Goal: Information Seeking & Learning: Learn about a topic

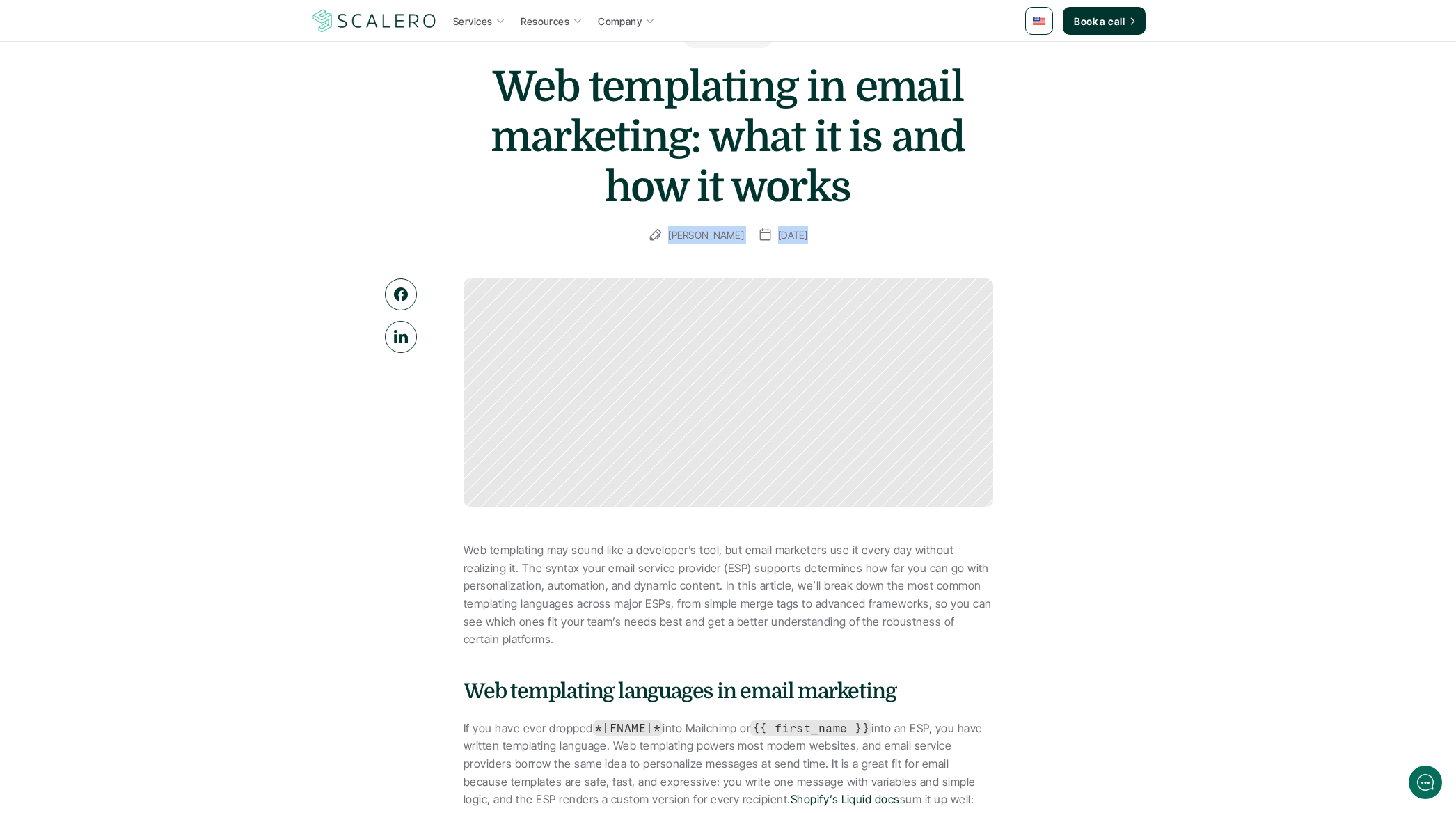
drag, startPoint x: 491, startPoint y: 341, endPoint x: 1115, endPoint y: 411, distance: 627.9
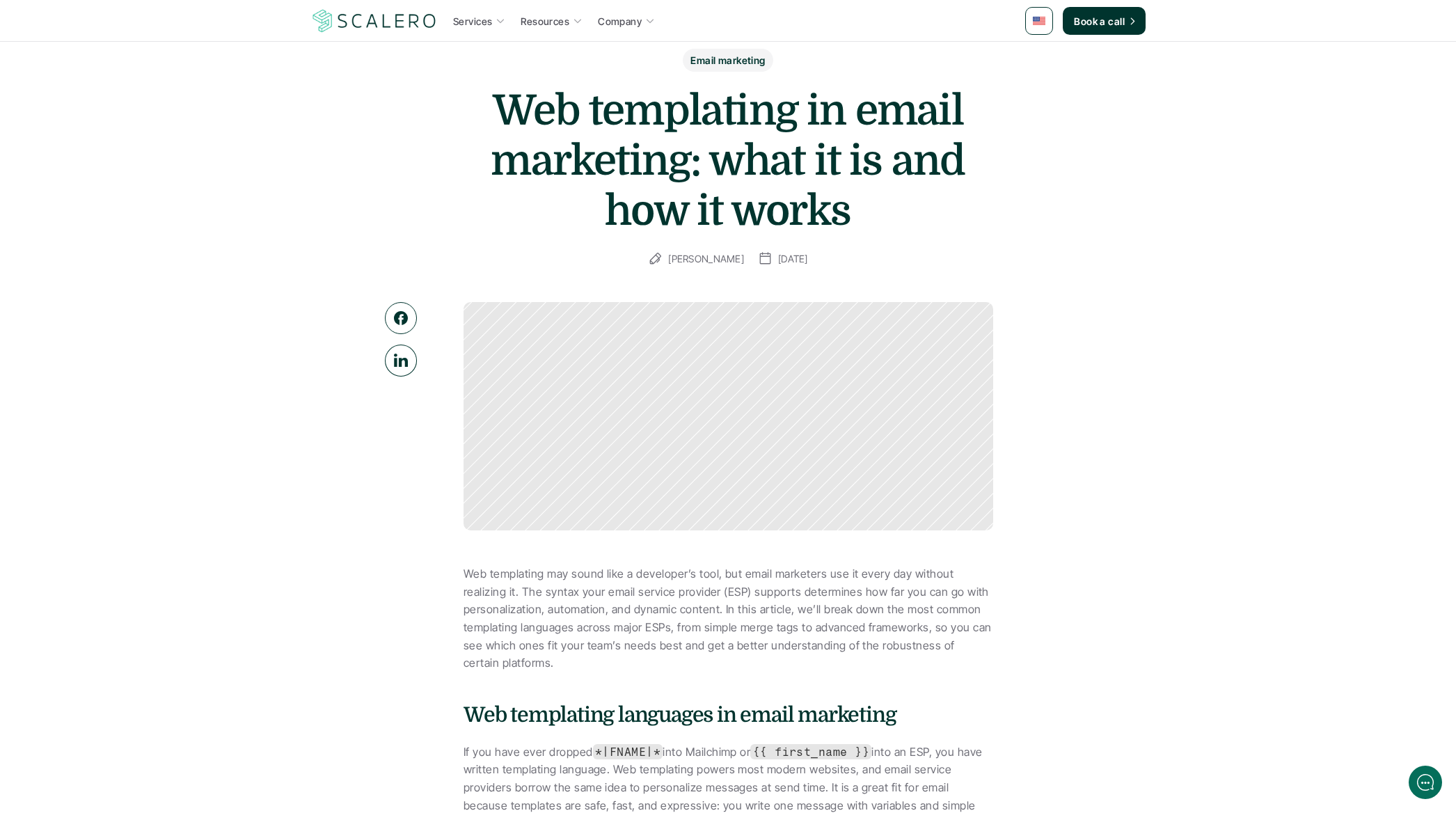
scroll to position [55, 0]
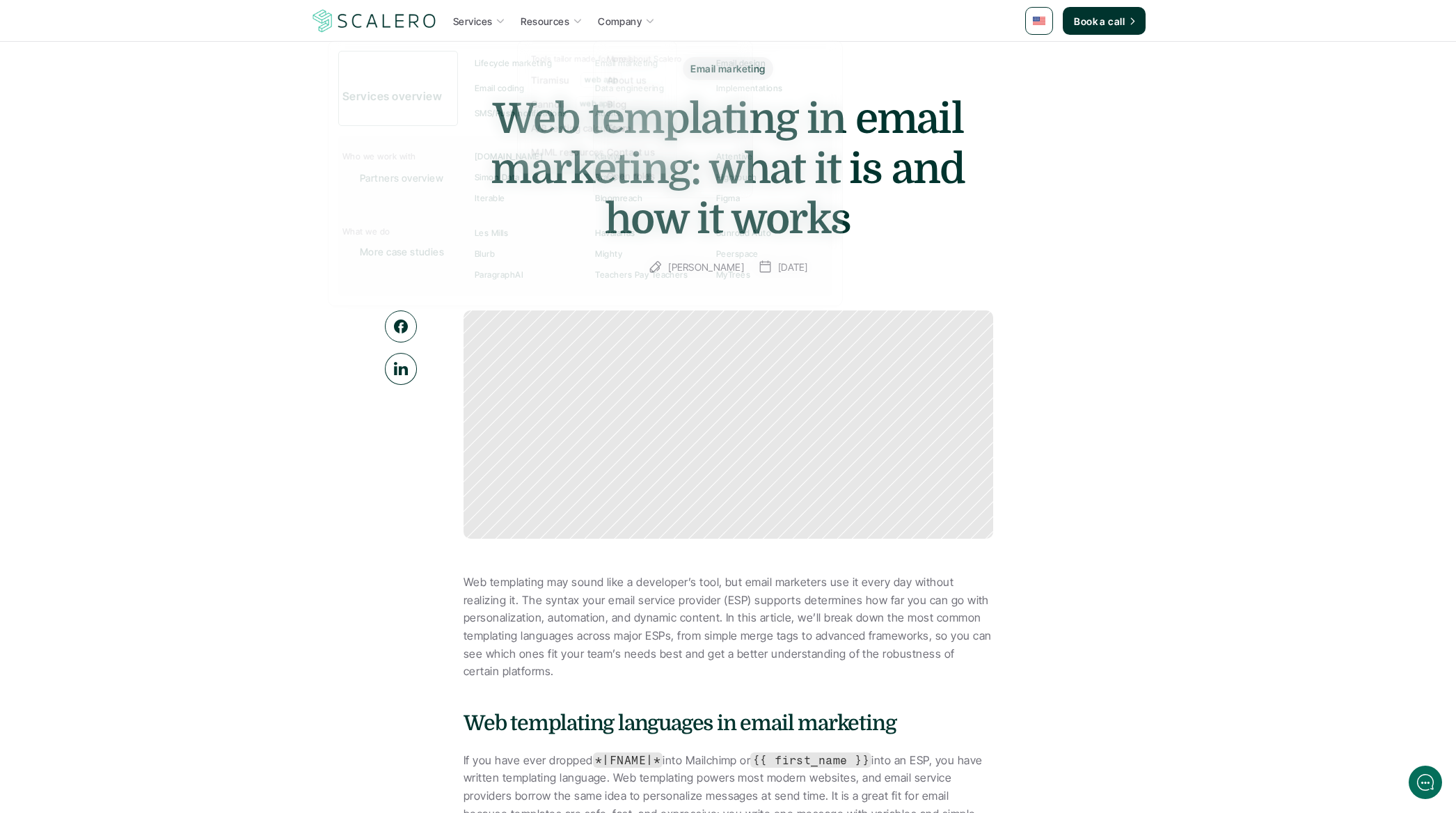
click at [615, 20] on p "Company" at bounding box center [620, 21] width 44 height 14
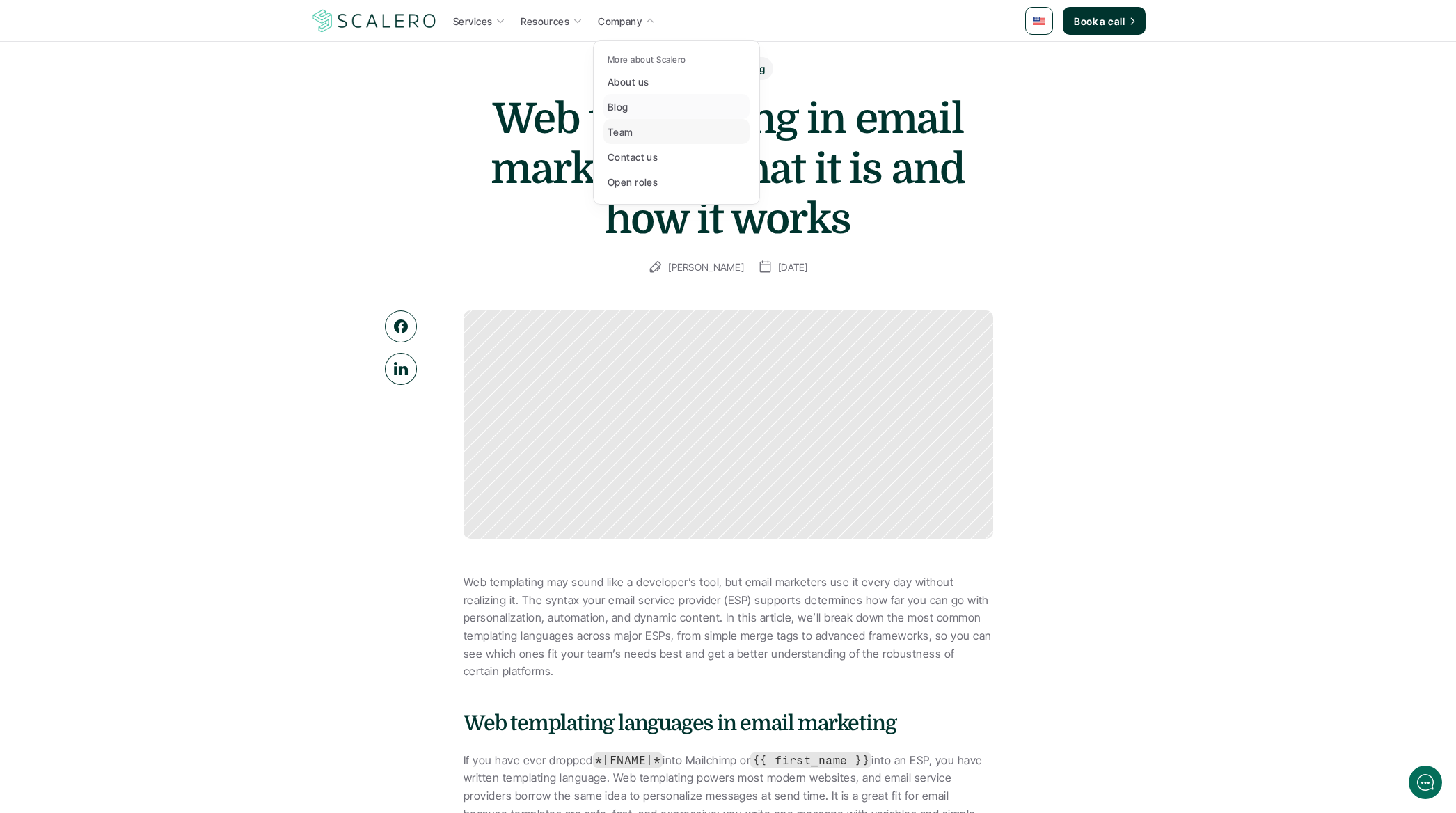
click at [636, 108] on link "Blog" at bounding box center [677, 107] width 146 height 25
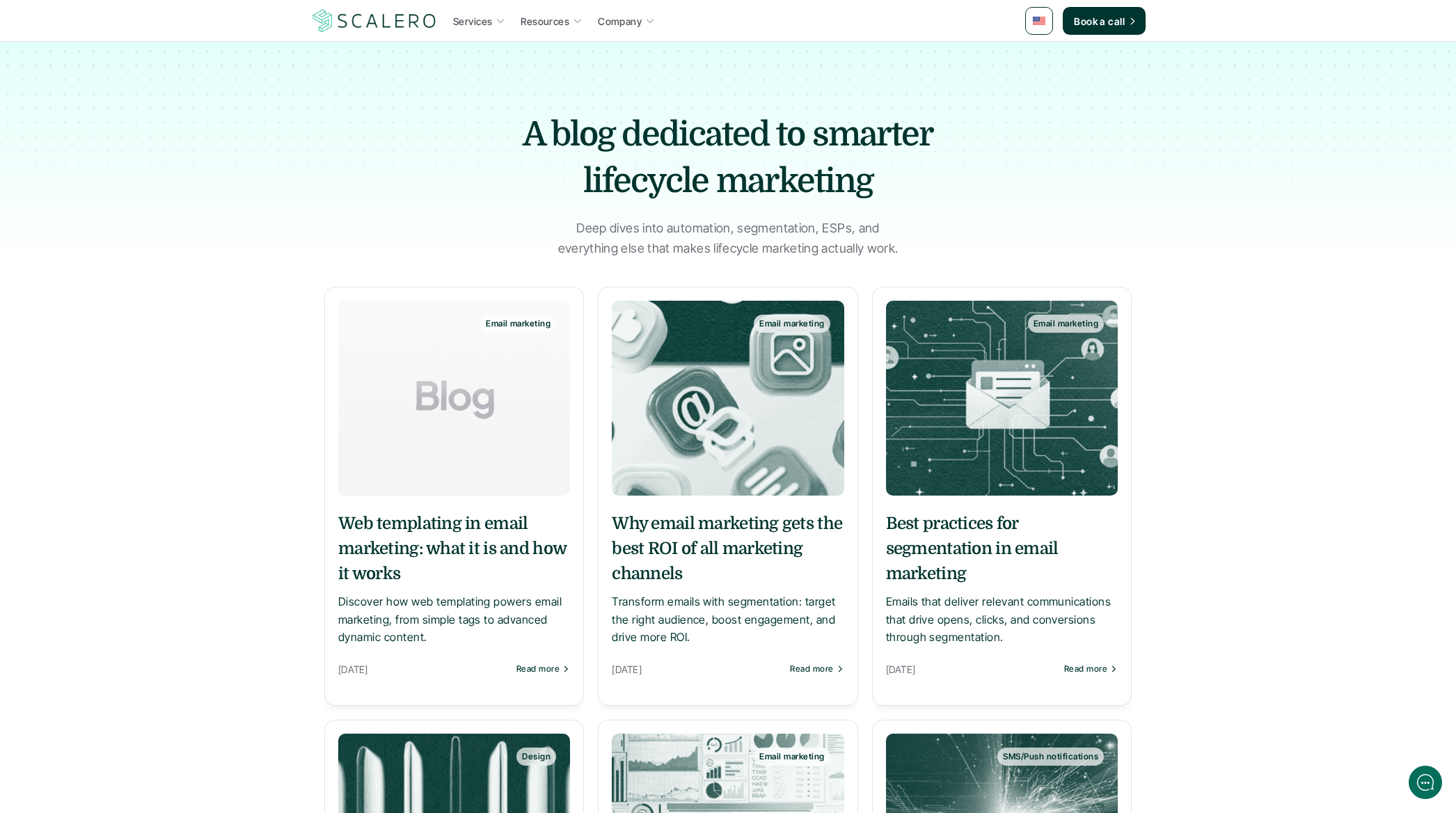
click at [462, 346] on img at bounding box center [454, 399] width 232 height 195
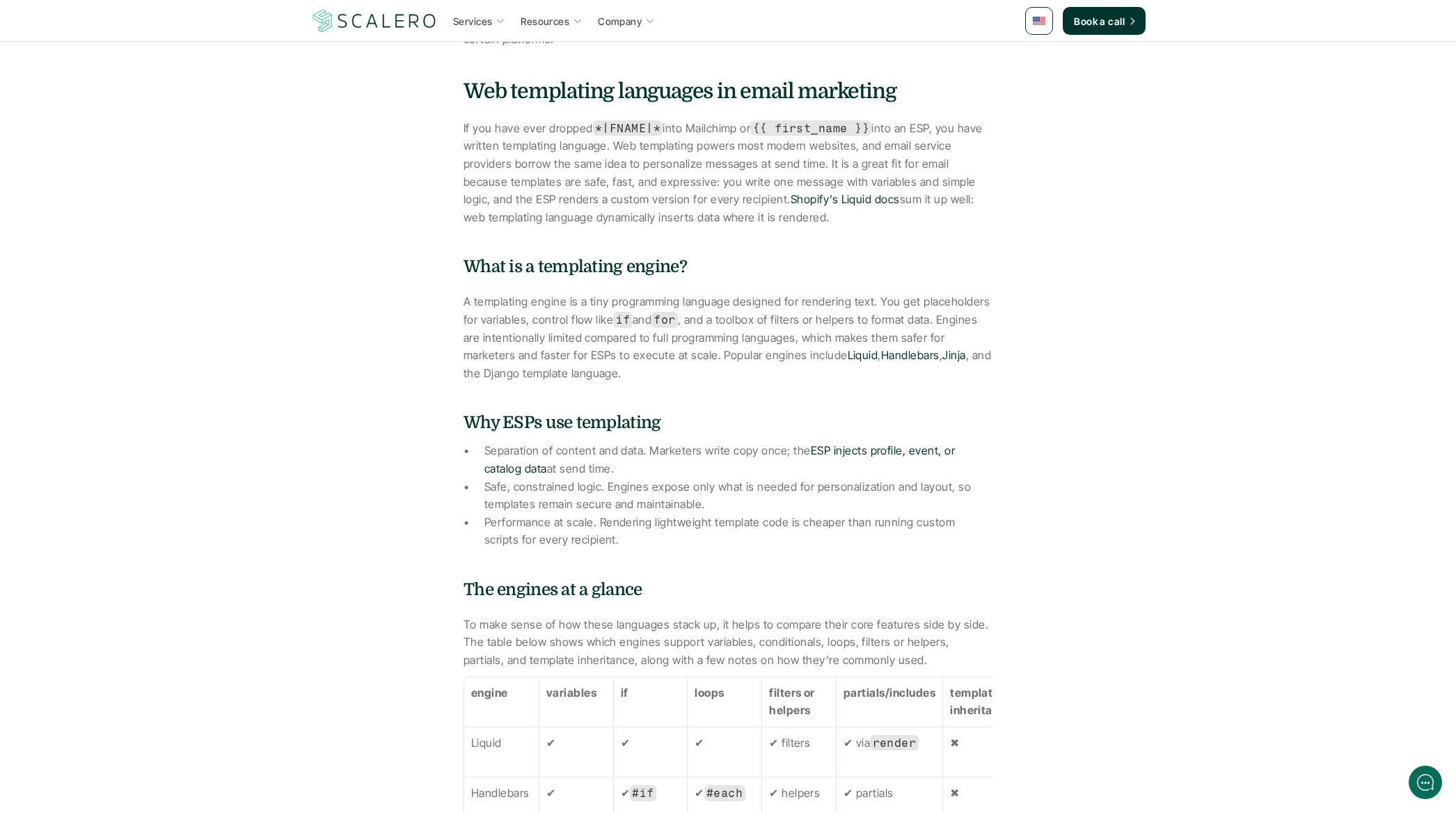
scroll to position [737, 0]
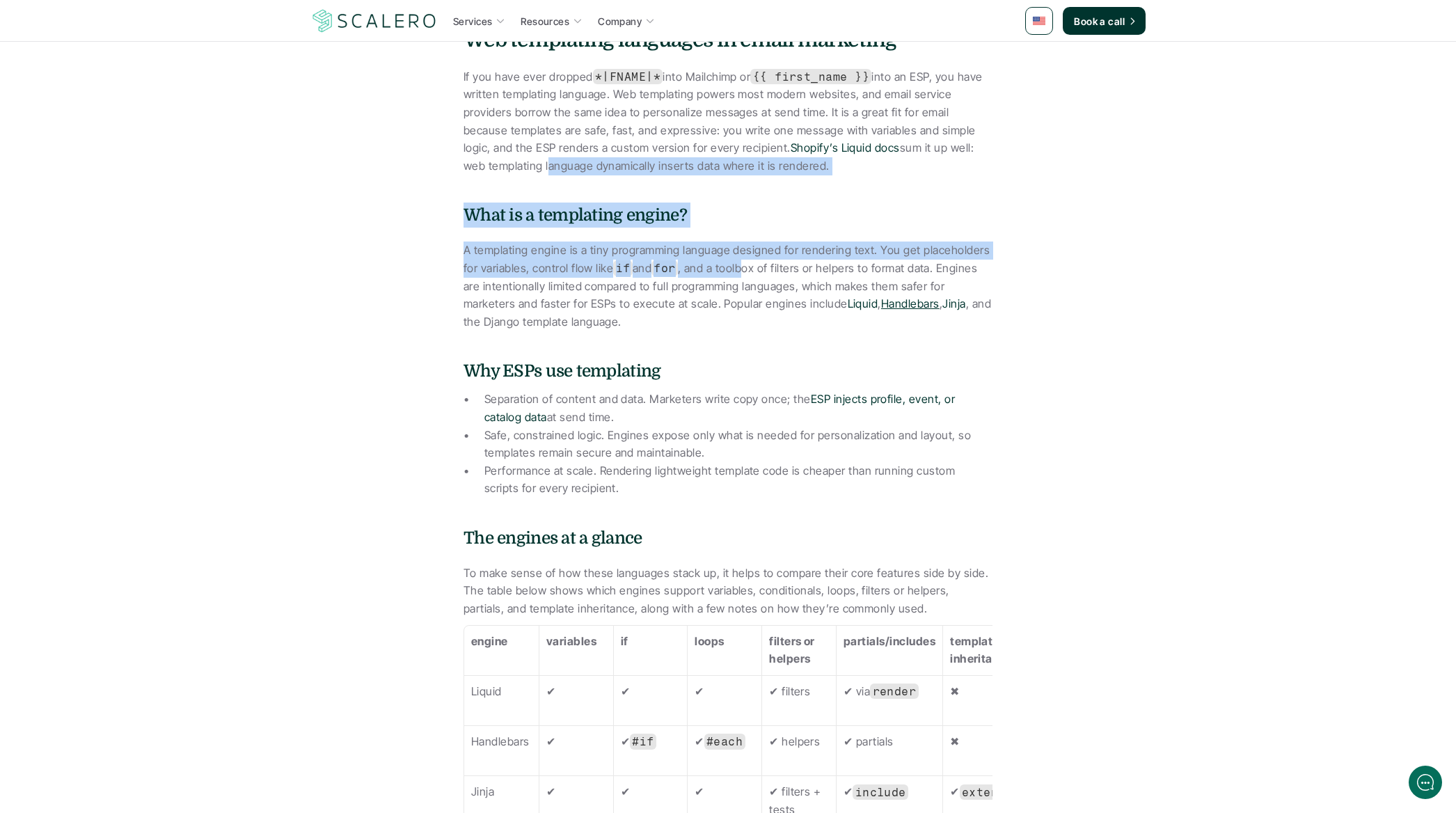
drag, startPoint x: 229, startPoint y: 172, endPoint x: 931, endPoint y: 302, distance: 713.9
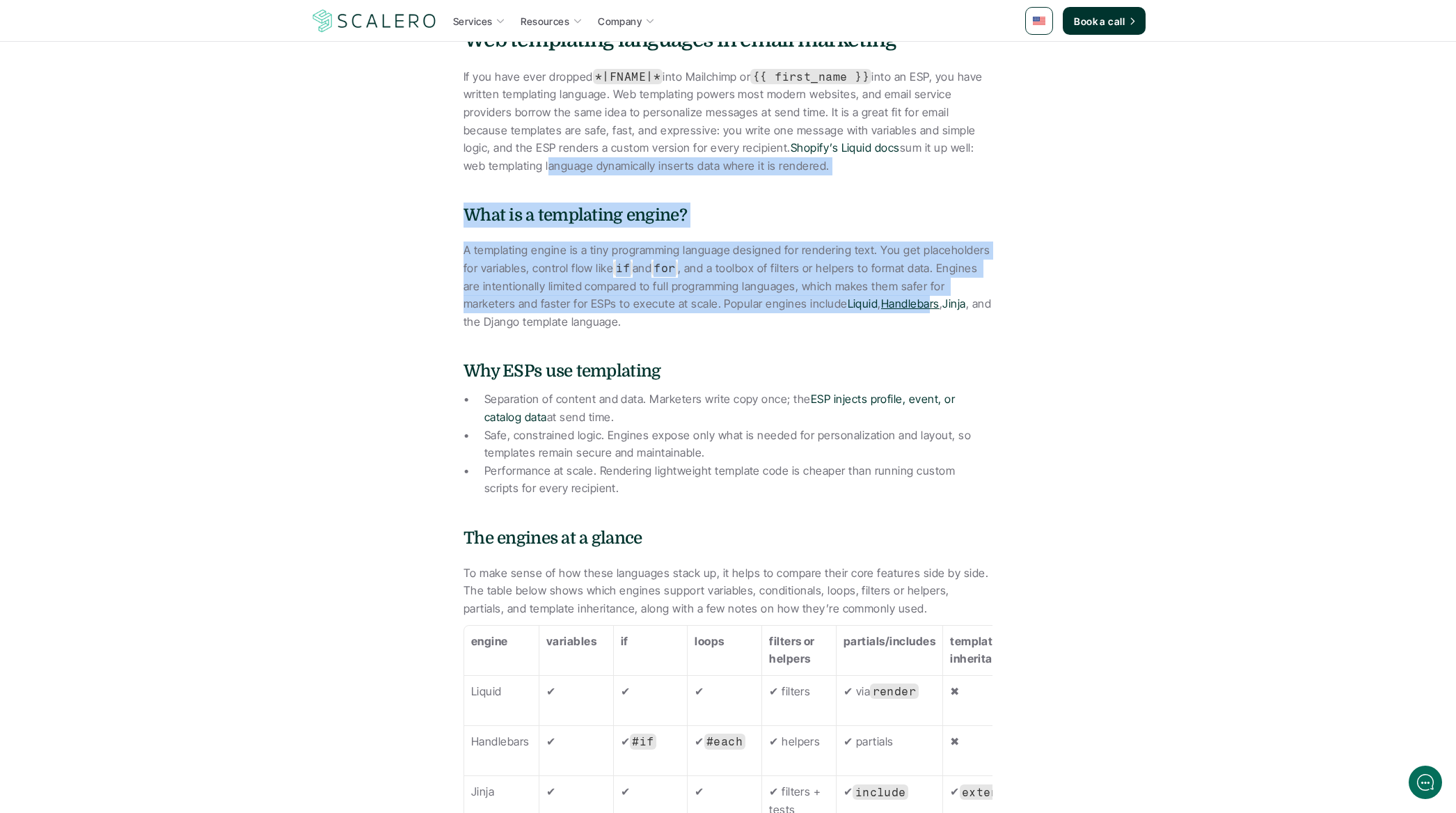
click at [931, 302] on link "Handlebars" at bounding box center [910, 304] width 59 height 14
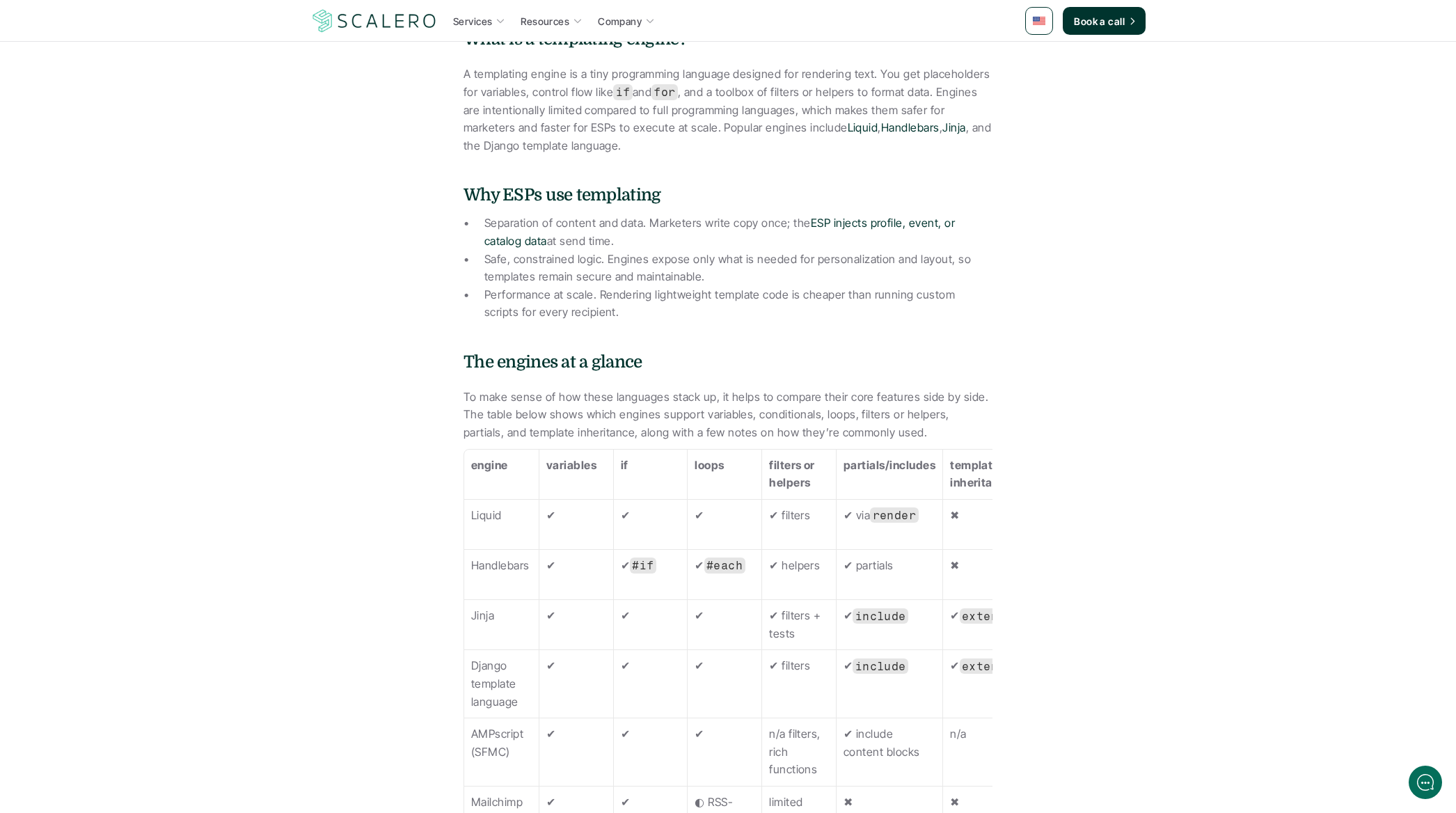
drag, startPoint x: 301, startPoint y: 228, endPoint x: 293, endPoint y: 215, distance: 15.3
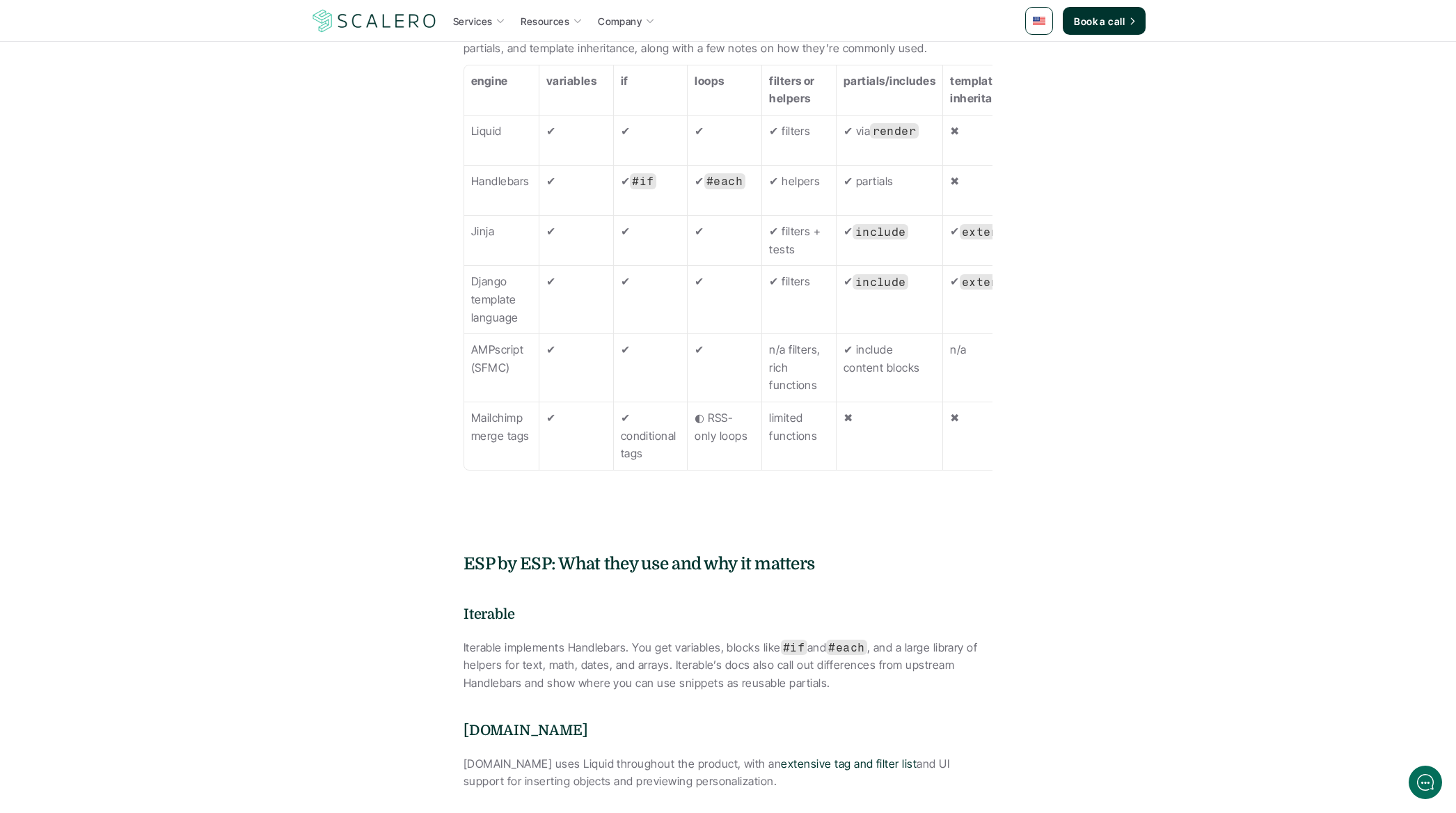
scroll to position [1557, 0]
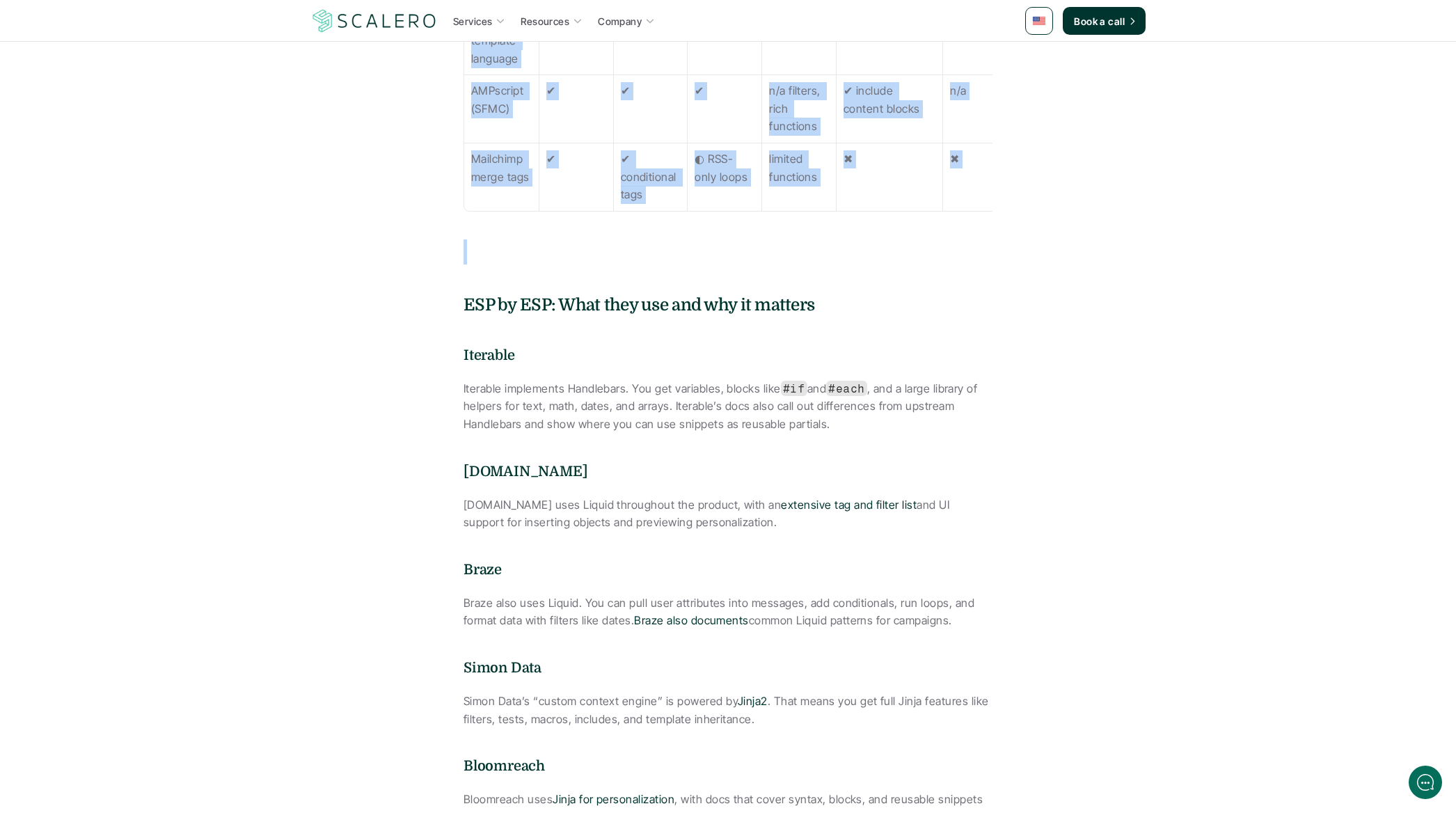
drag, startPoint x: 287, startPoint y: 287, endPoint x: 1157, endPoint y: 416, distance: 879.5
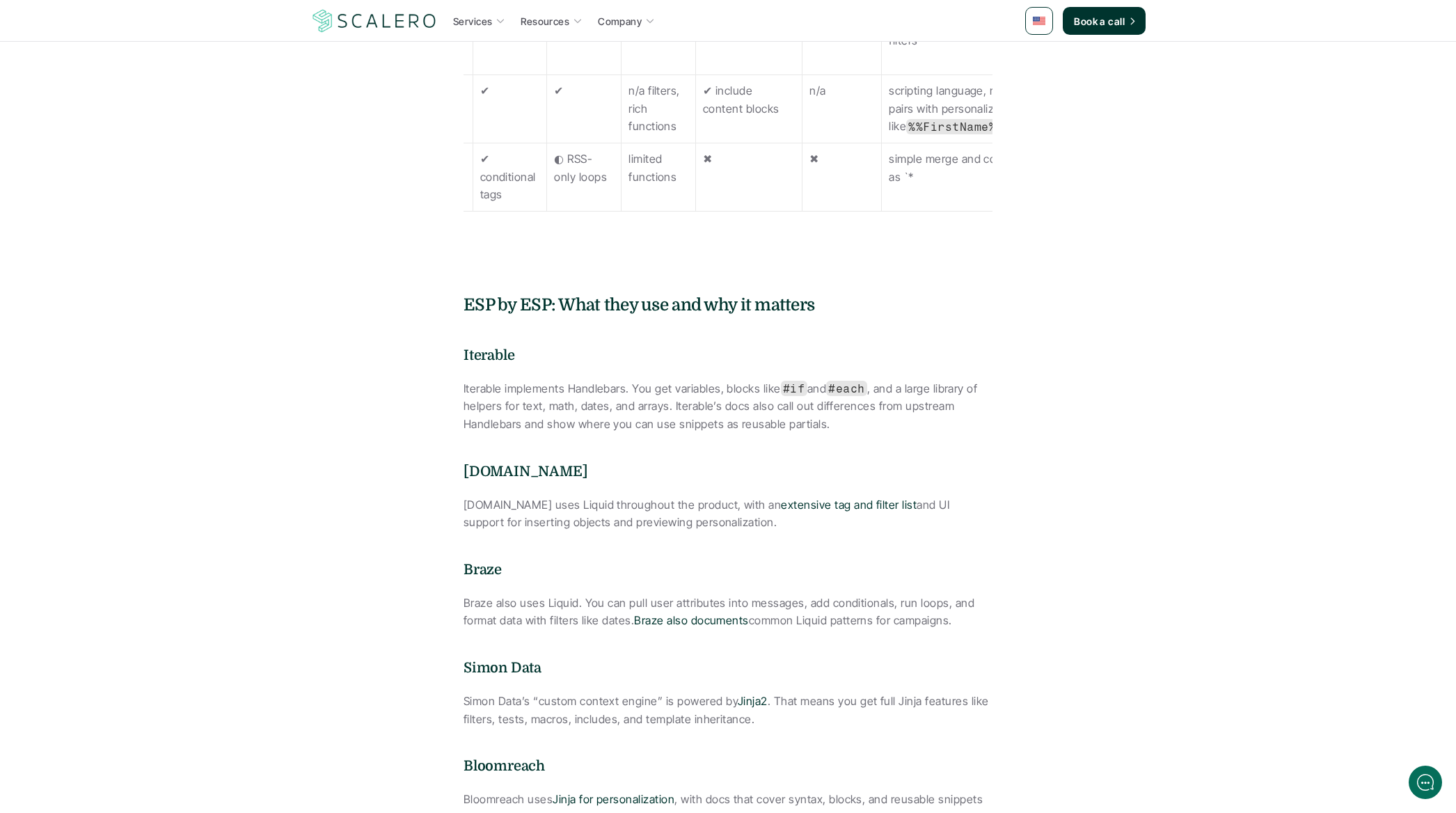
drag, startPoint x: 1157, startPoint y: 416, endPoint x: 1136, endPoint y: 419, distance: 21.2
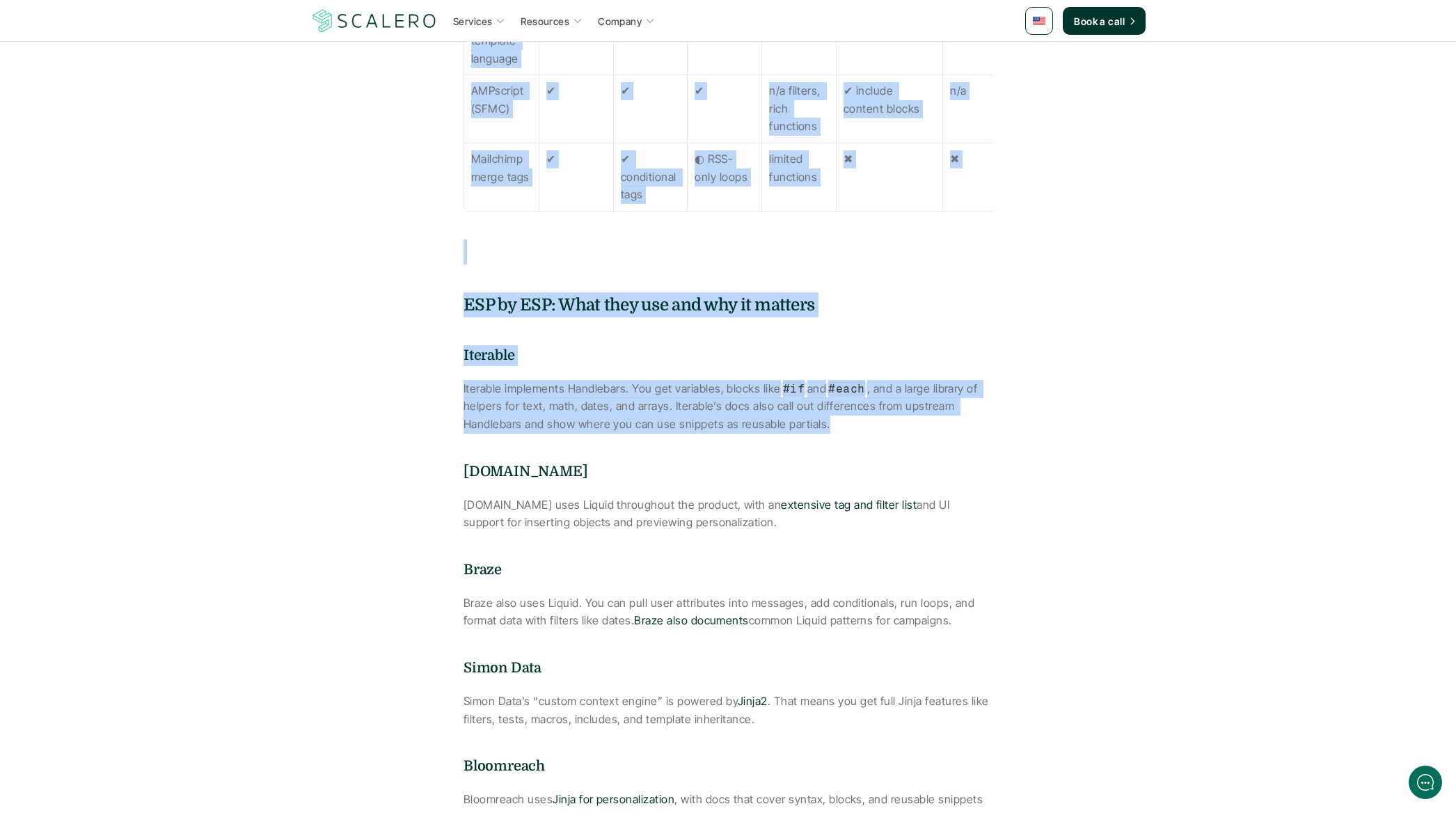
drag, startPoint x: 413, startPoint y: 440, endPoint x: 952, endPoint y: 604, distance: 563.4
click at [952, 604] on article "Email marketing Web templating in email marketing: what it is and how it works …" at bounding box center [727, 723] width 835 height 4337
drag, startPoint x: 921, startPoint y: 594, endPoint x: 717, endPoint y: 479, distance: 234.2
click at [920, 434] on p "Iterable implements Handlebars. You get variables, blocks like #if and #each , …" at bounding box center [727, 407] width 529 height 54
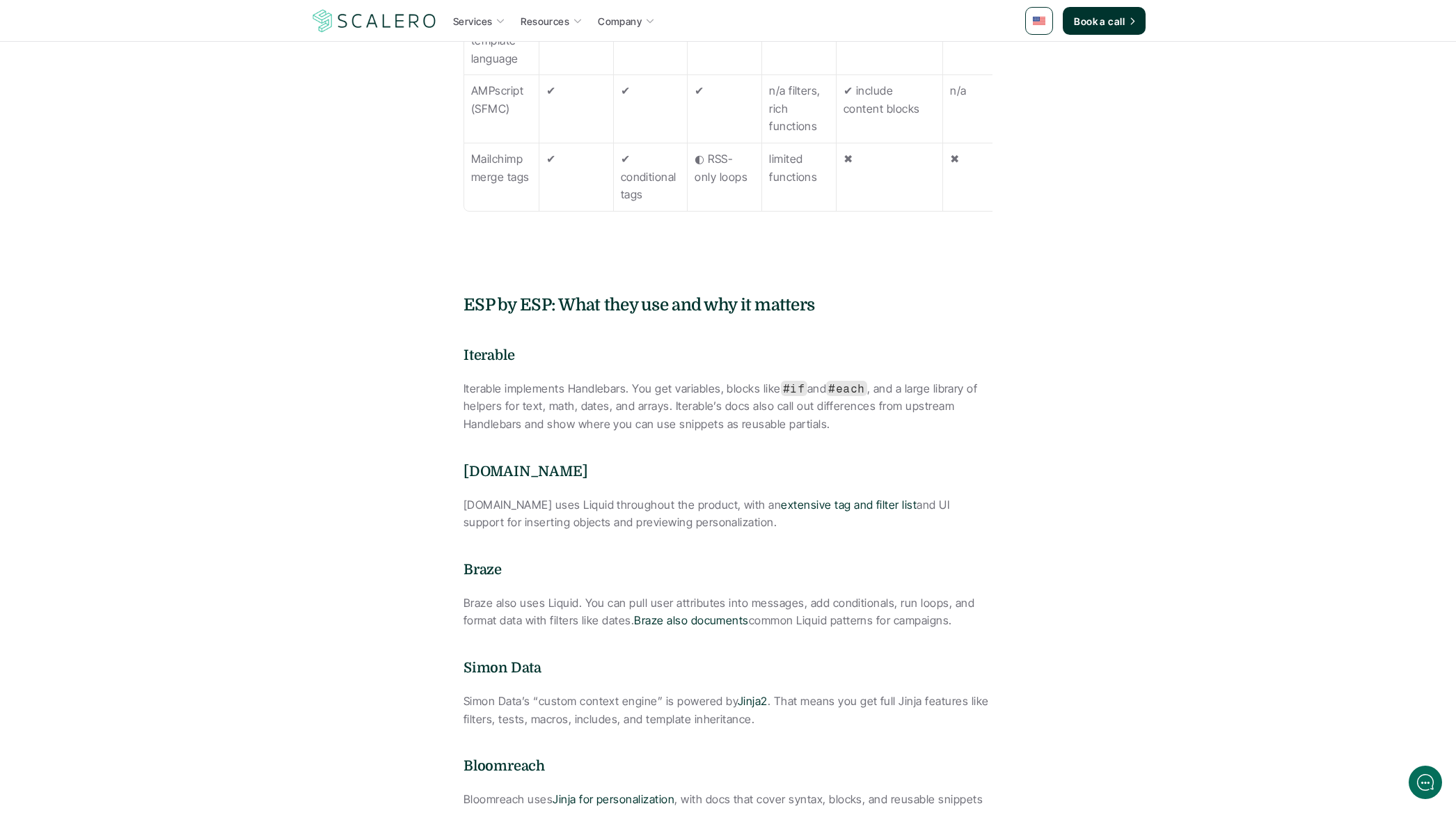
drag, startPoint x: 623, startPoint y: 442, endPoint x: 608, endPoint y: 439, distance: 15.3
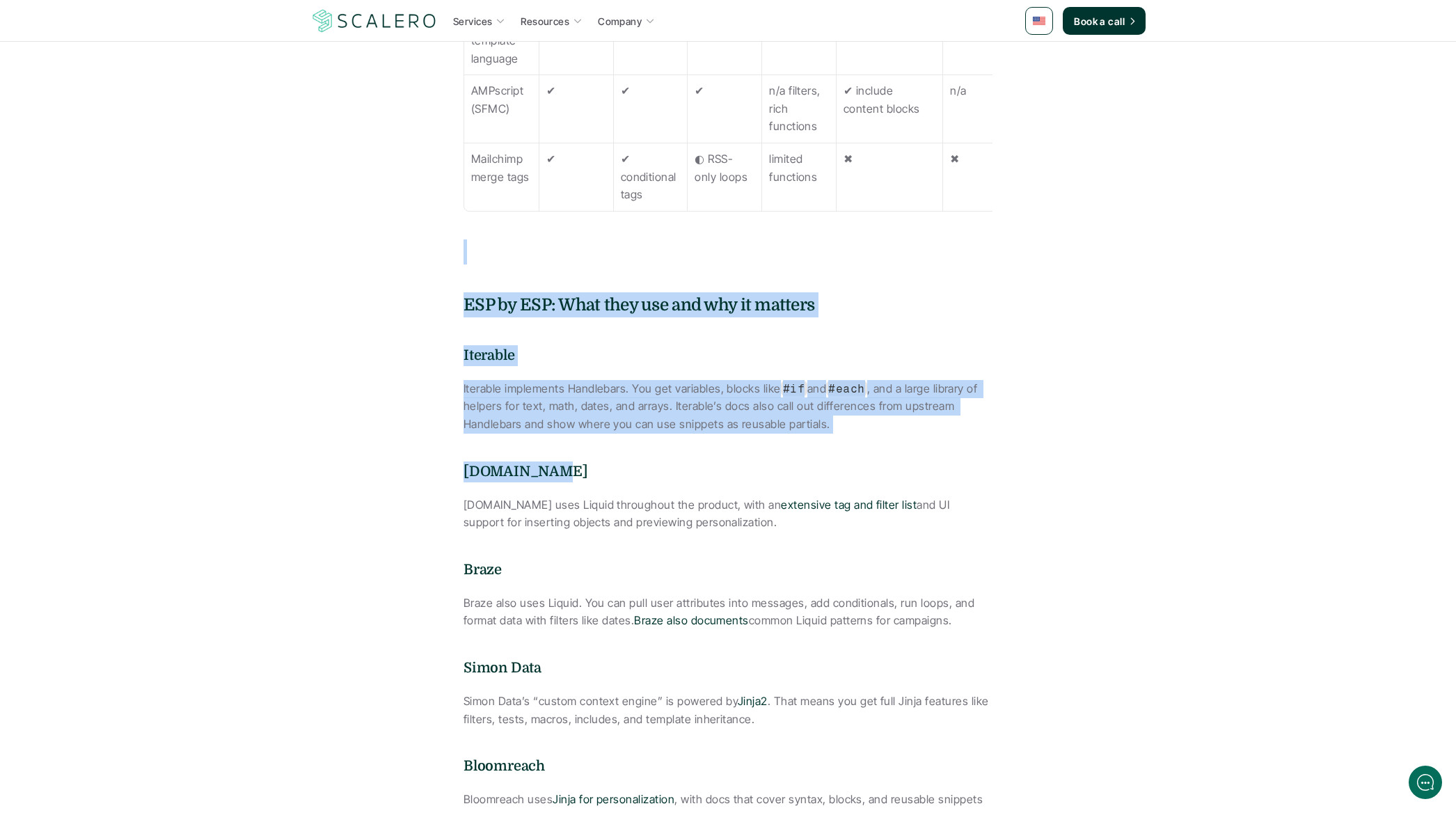
drag, startPoint x: 876, startPoint y: 579, endPoint x: 348, endPoint y: 298, distance: 598.1
click at [363, 301] on article "Email marketing Web templating in email marketing: what it is and how it works …" at bounding box center [727, 723] width 835 height 4337
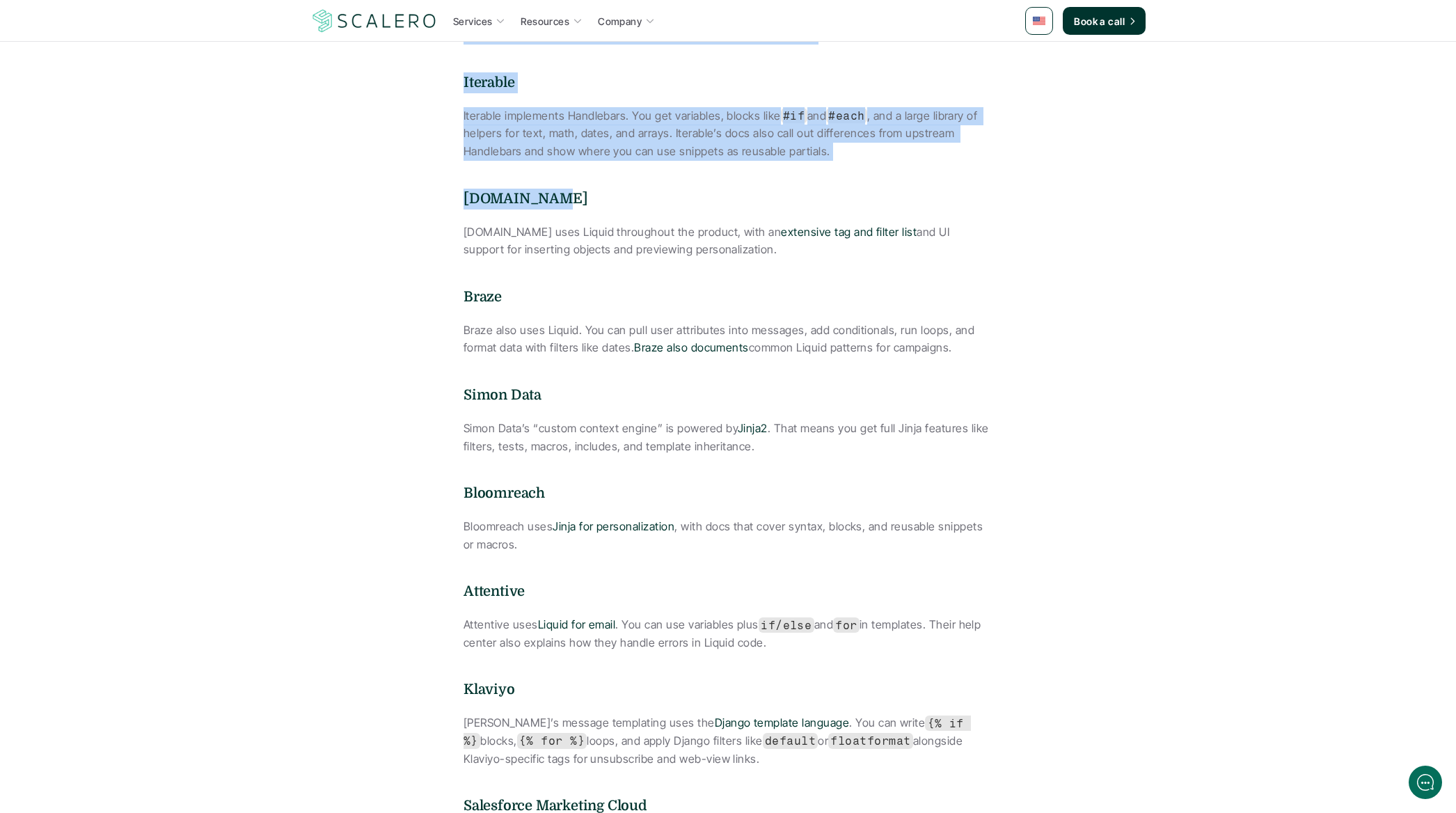
scroll to position [2181, 0]
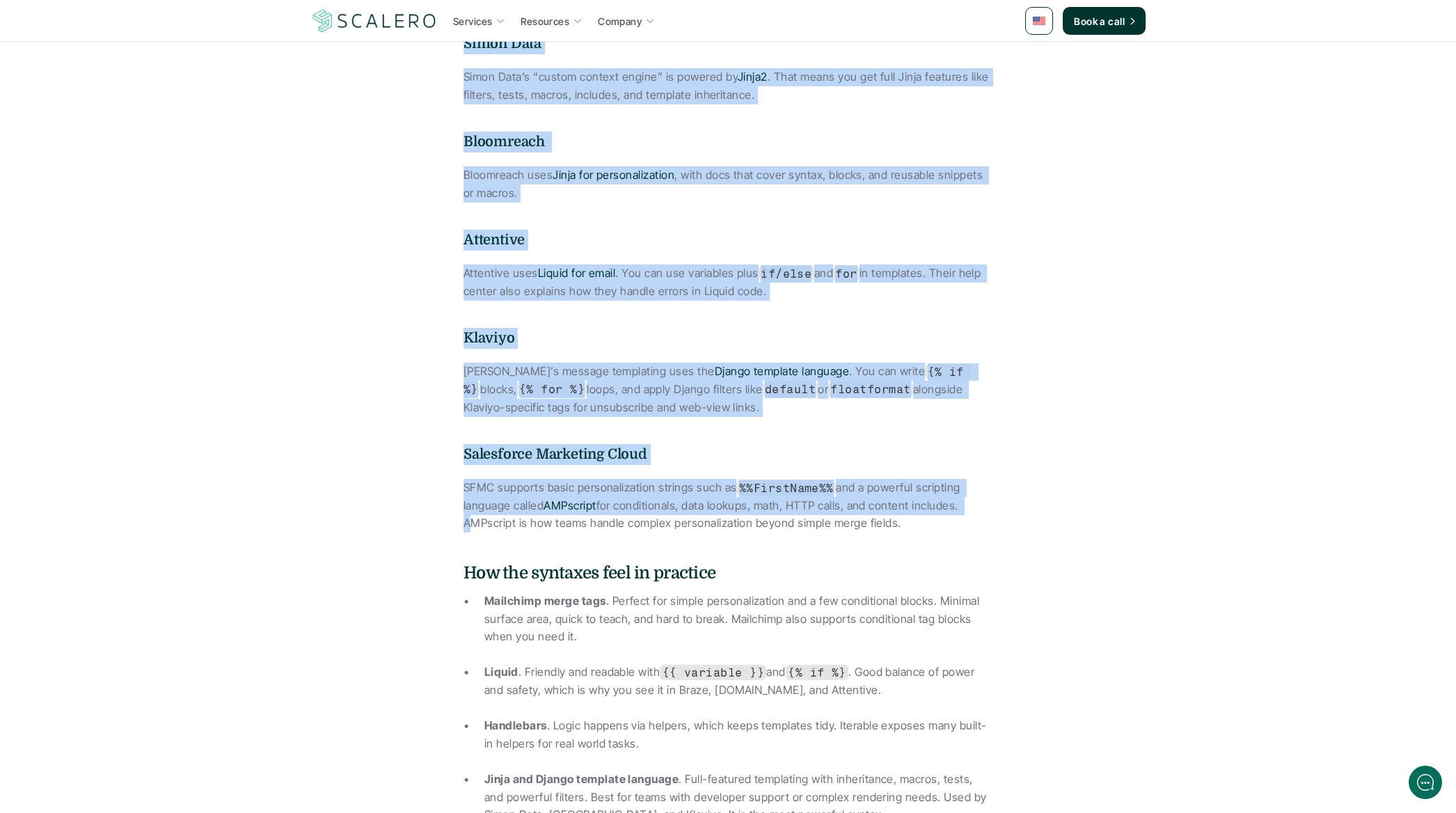
drag, startPoint x: 328, startPoint y: 224, endPoint x: 1059, endPoint y: 675, distance: 858.9
click at [1062, 677] on article "Email marketing Web templating in email marketing: what it is and how it works …" at bounding box center [727, 98] width 835 height 4337
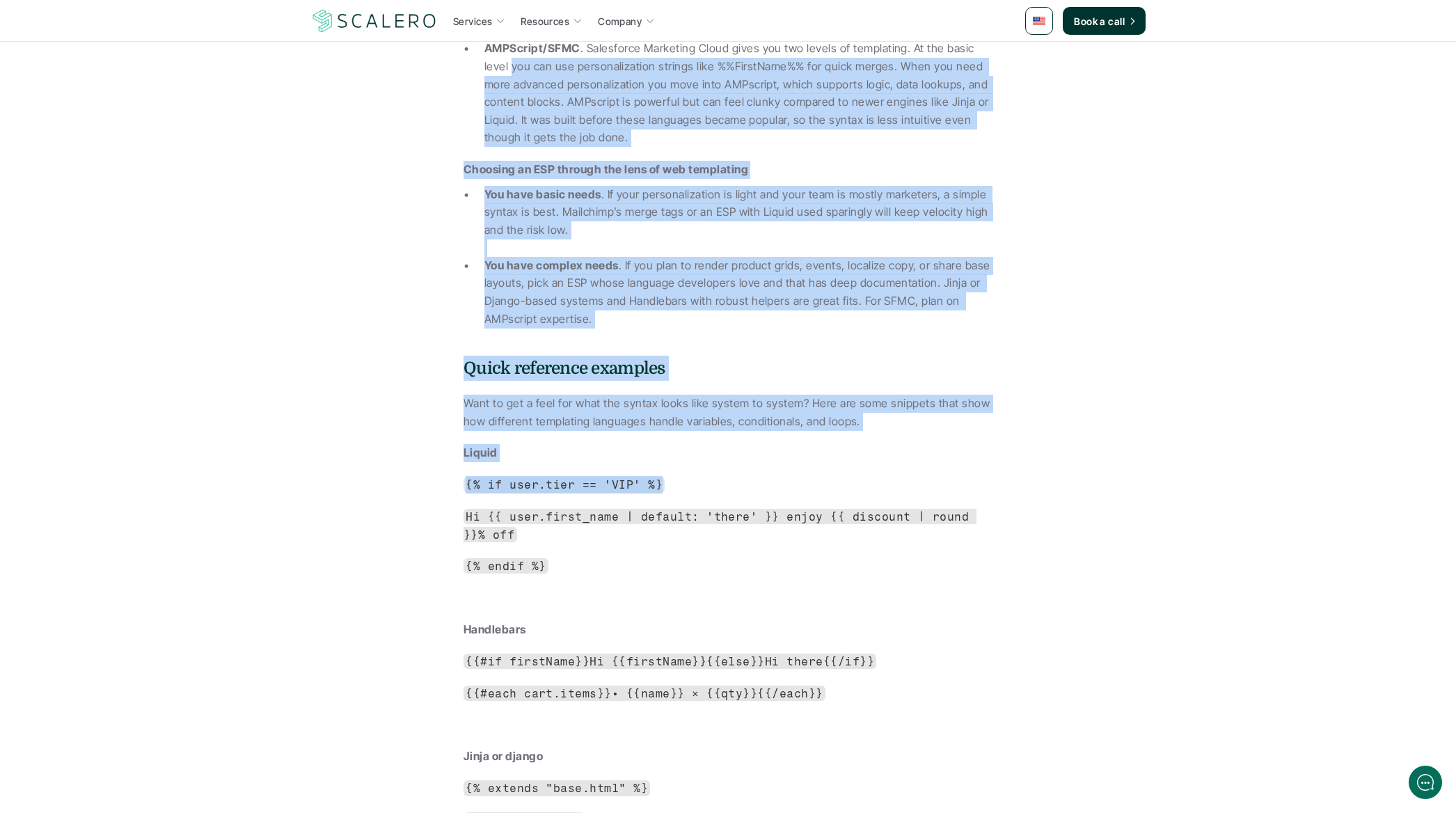
drag, startPoint x: 1047, startPoint y: 657, endPoint x: 350, endPoint y: 250, distance: 807.1
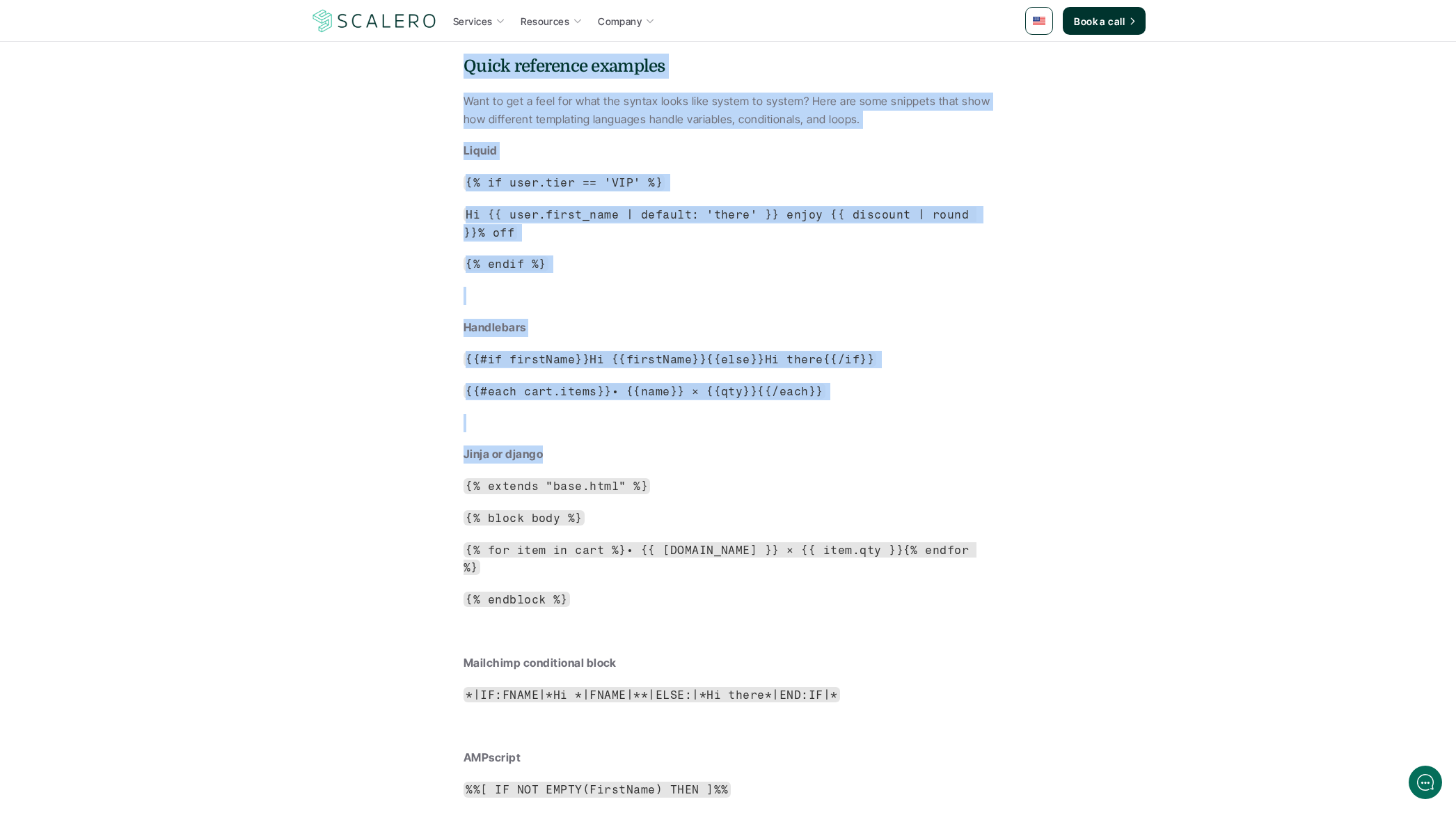
drag, startPoint x: 335, startPoint y: 230, endPoint x: 1144, endPoint y: 635, distance: 904.7
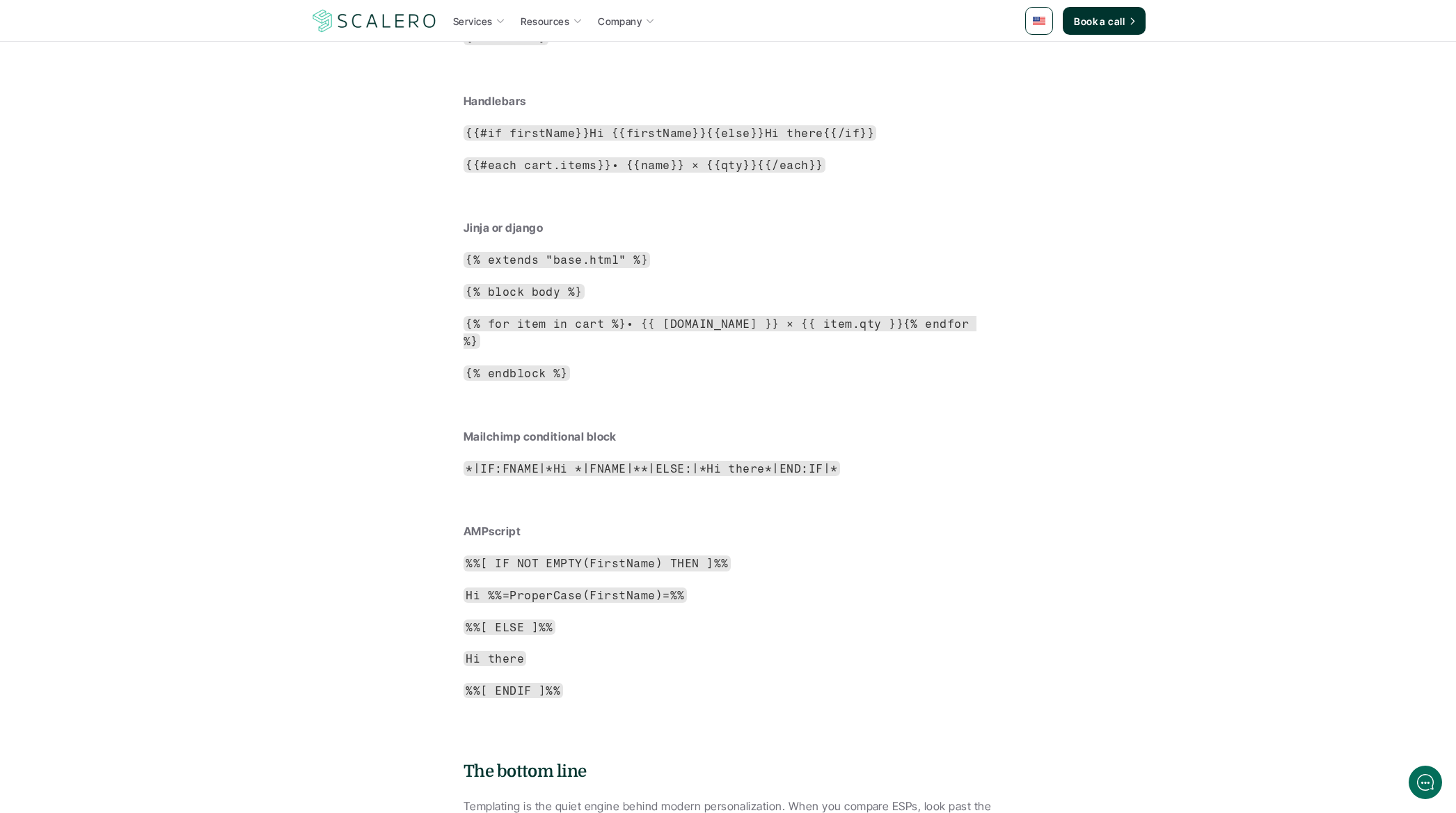
drag, startPoint x: 1081, startPoint y: 614, endPoint x: 1071, endPoint y: 615, distance: 10.0
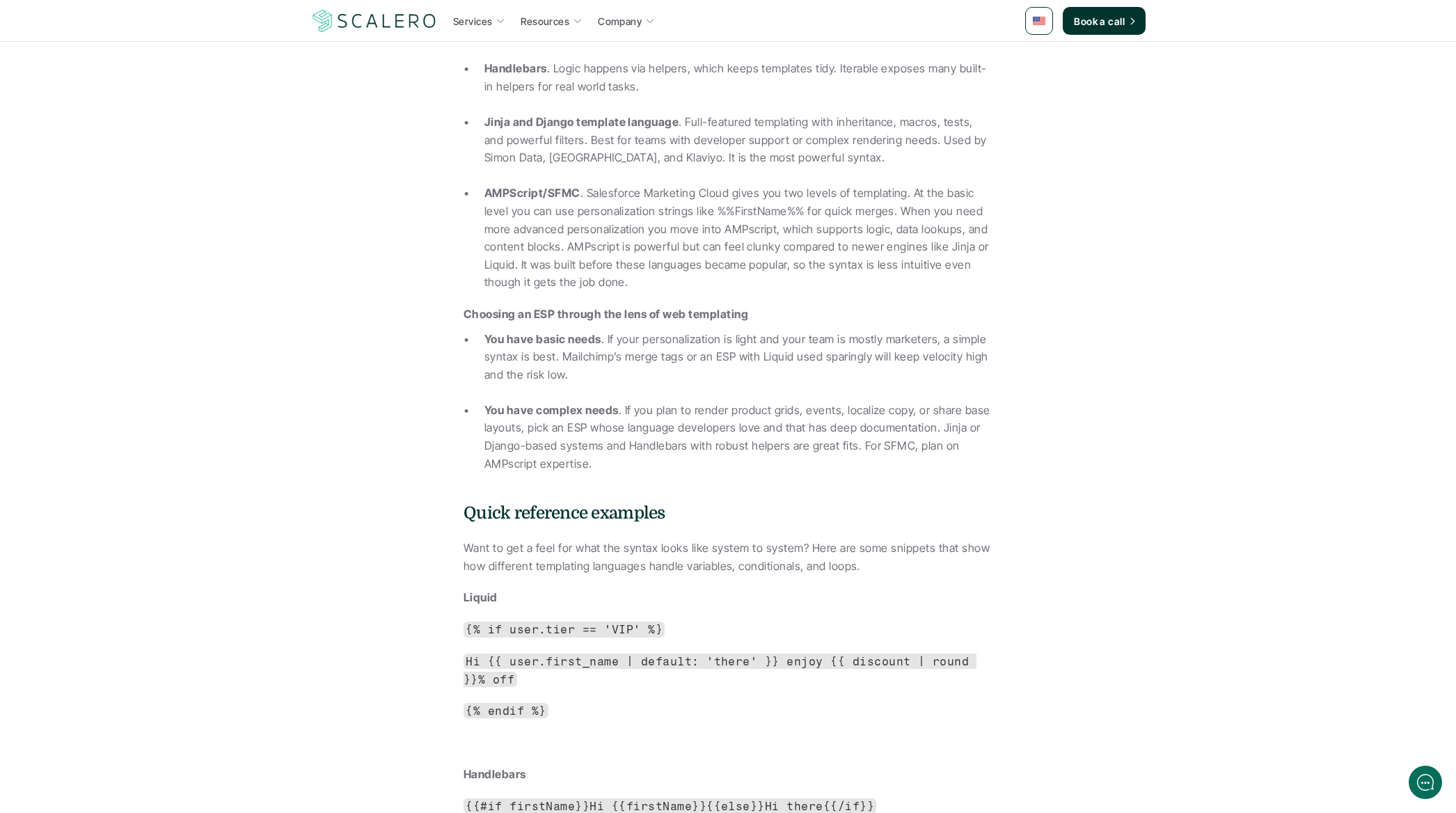
scroll to position [2829, 0]
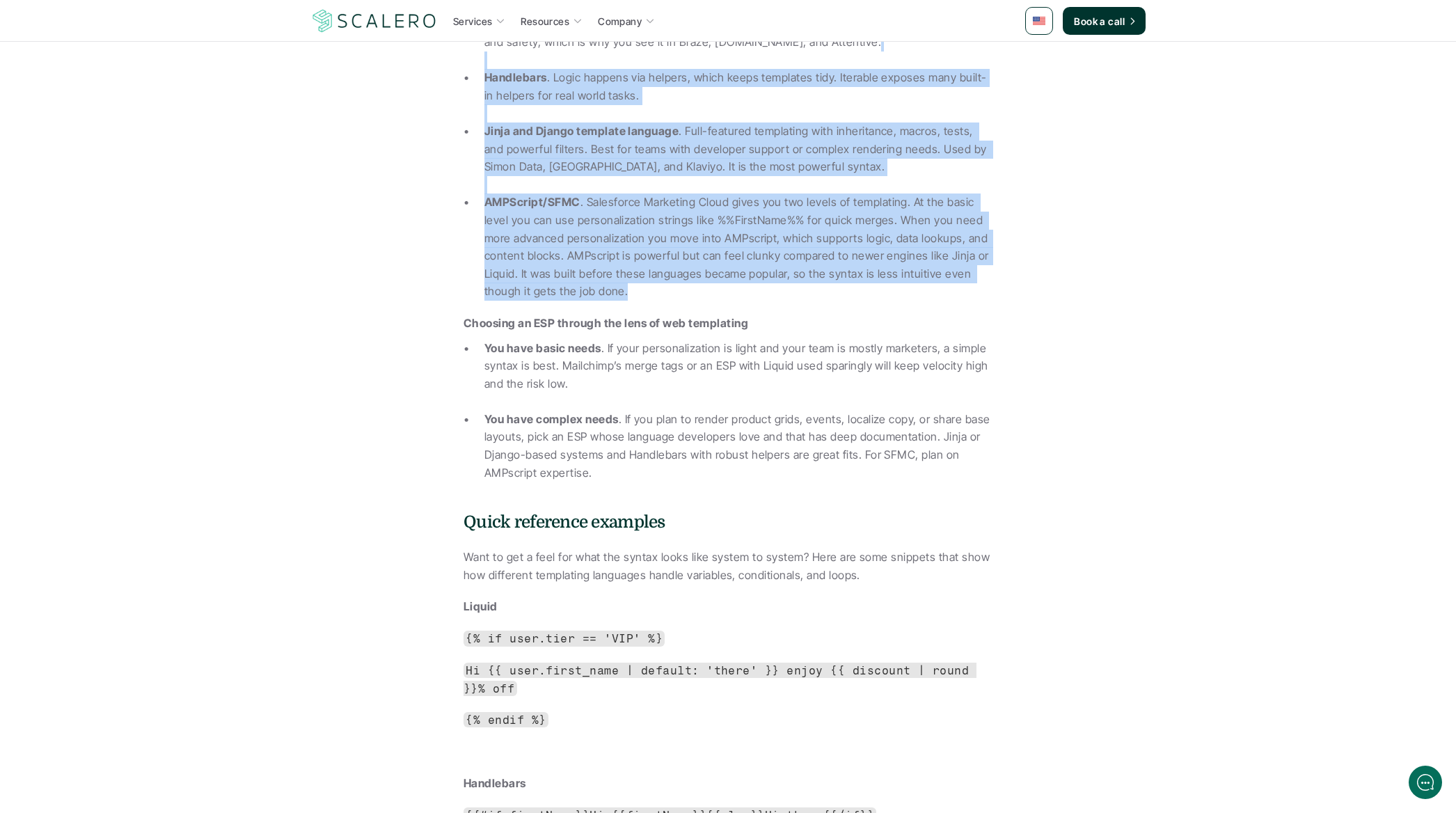
drag, startPoint x: 419, startPoint y: 252, endPoint x: 863, endPoint y: 475, distance: 496.9
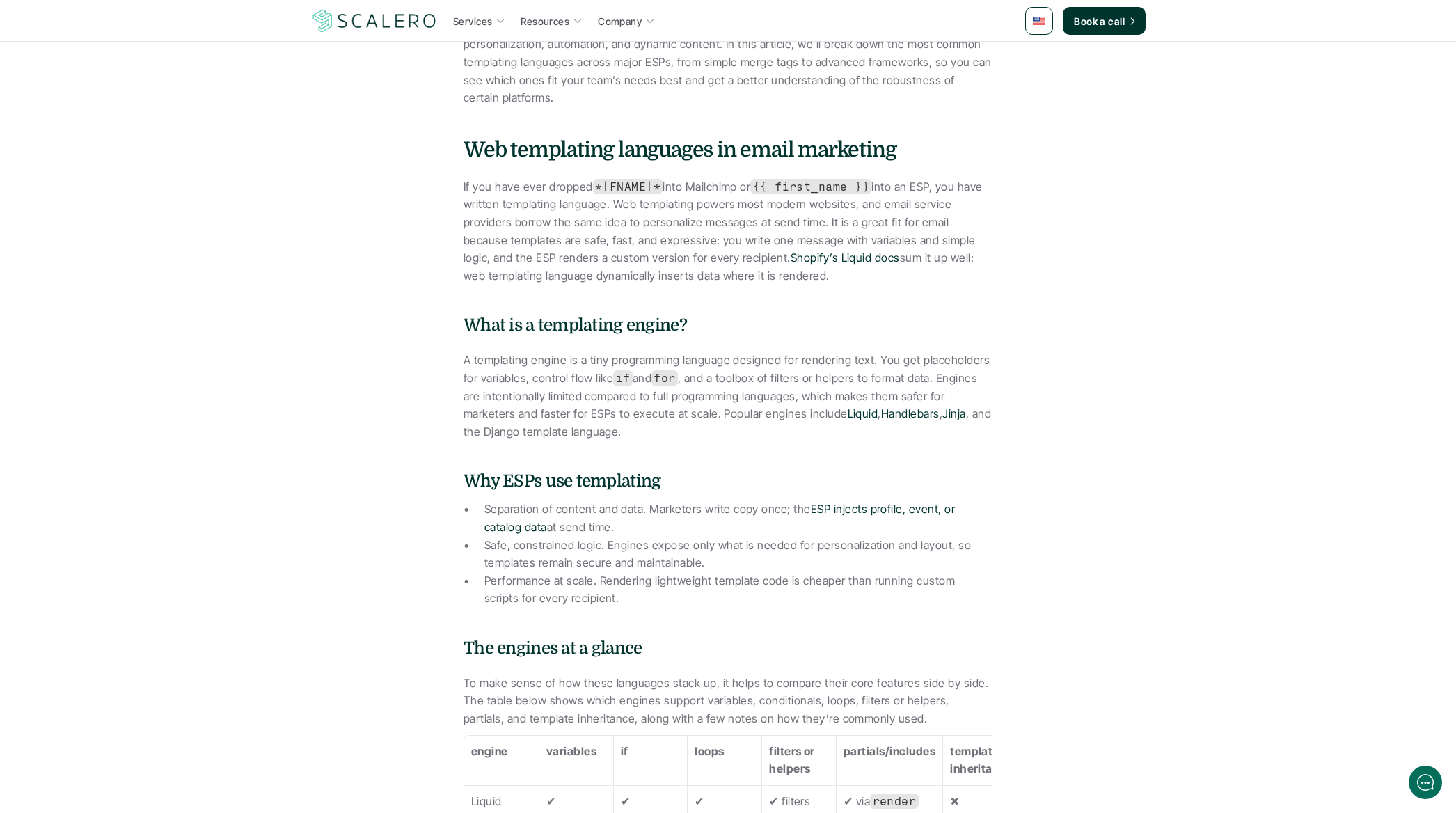
scroll to position [536, 0]
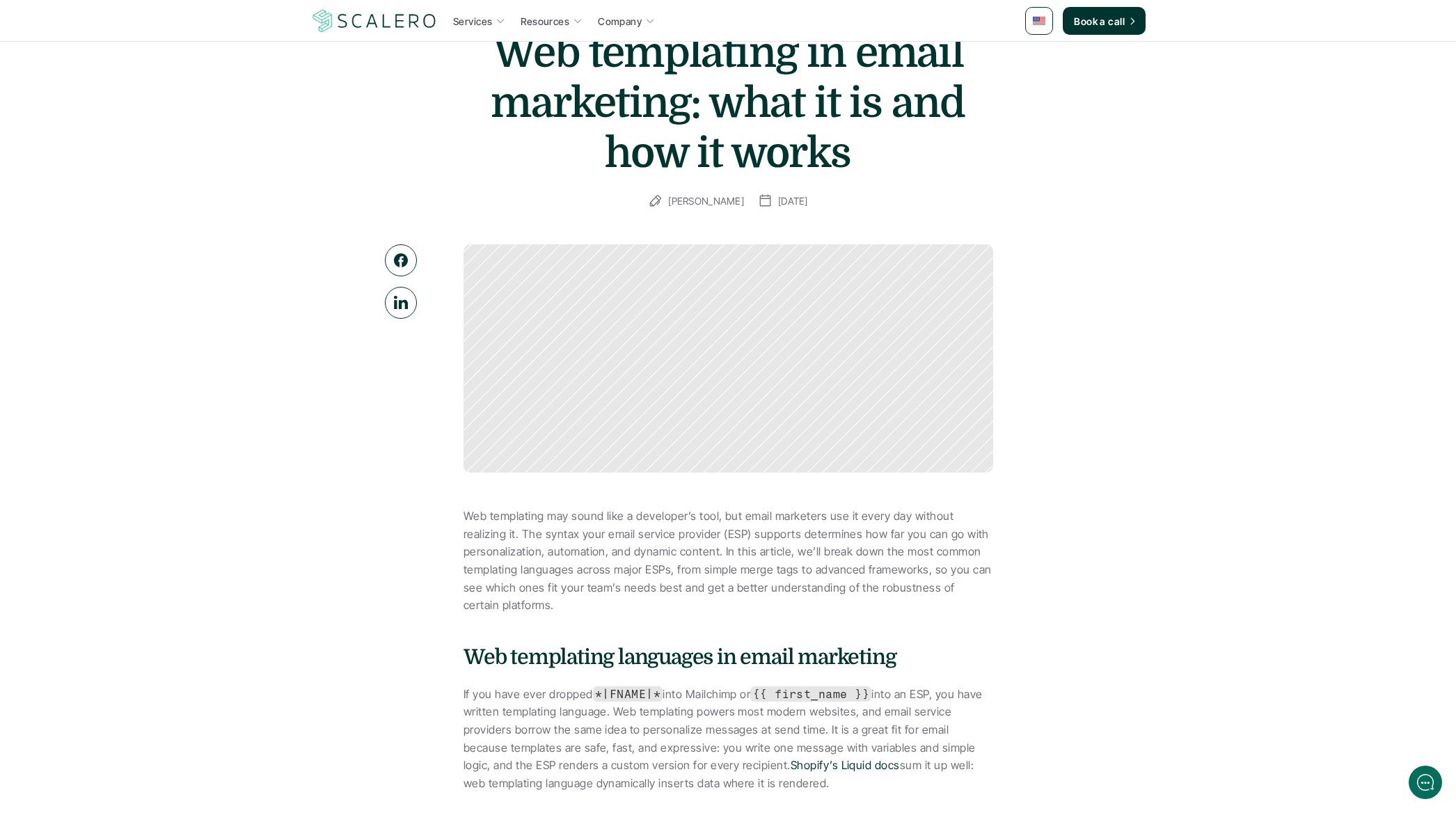
scroll to position [0, 0]
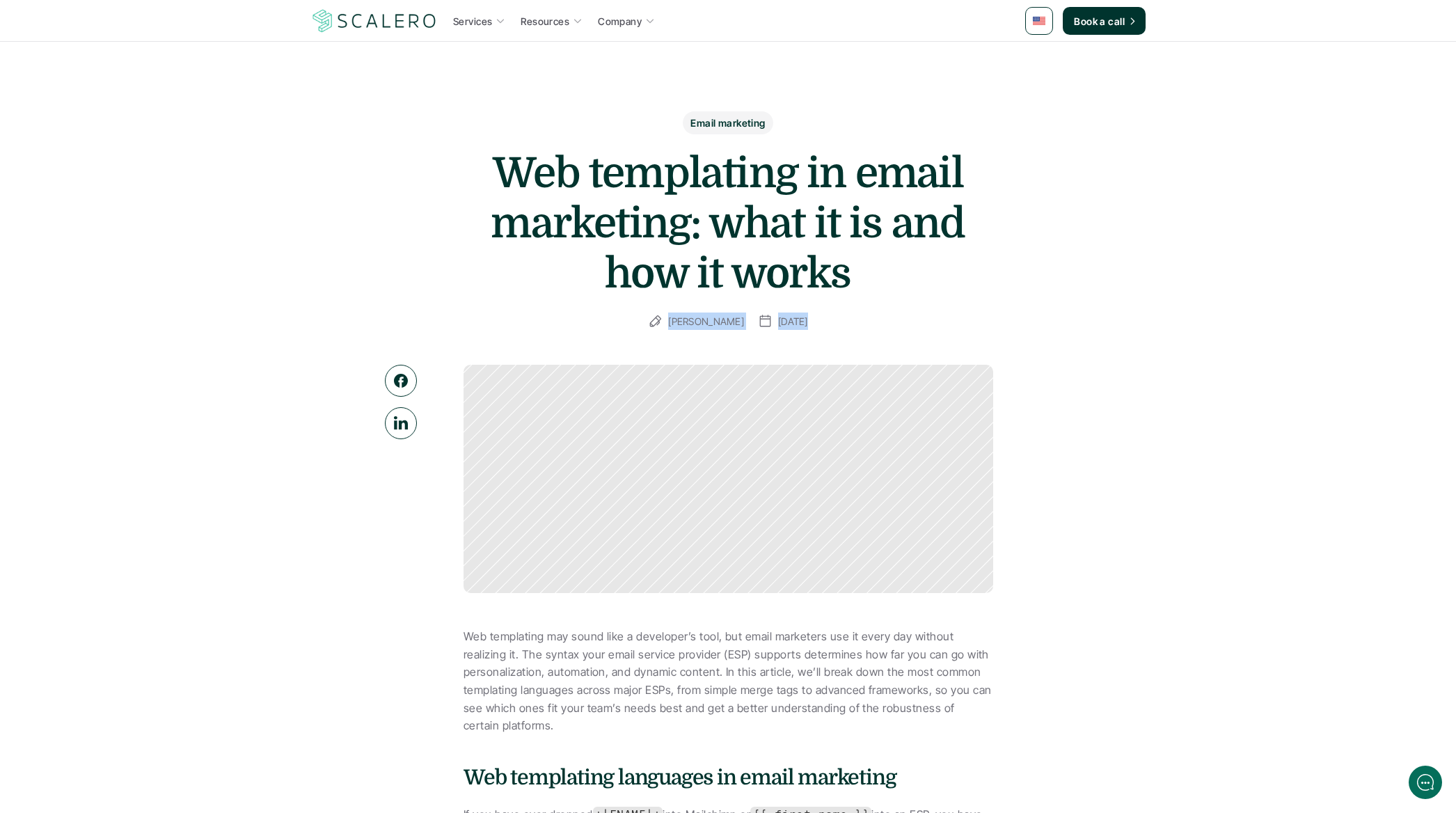
drag, startPoint x: 340, startPoint y: 414, endPoint x: 875, endPoint y: 502, distance: 542.2
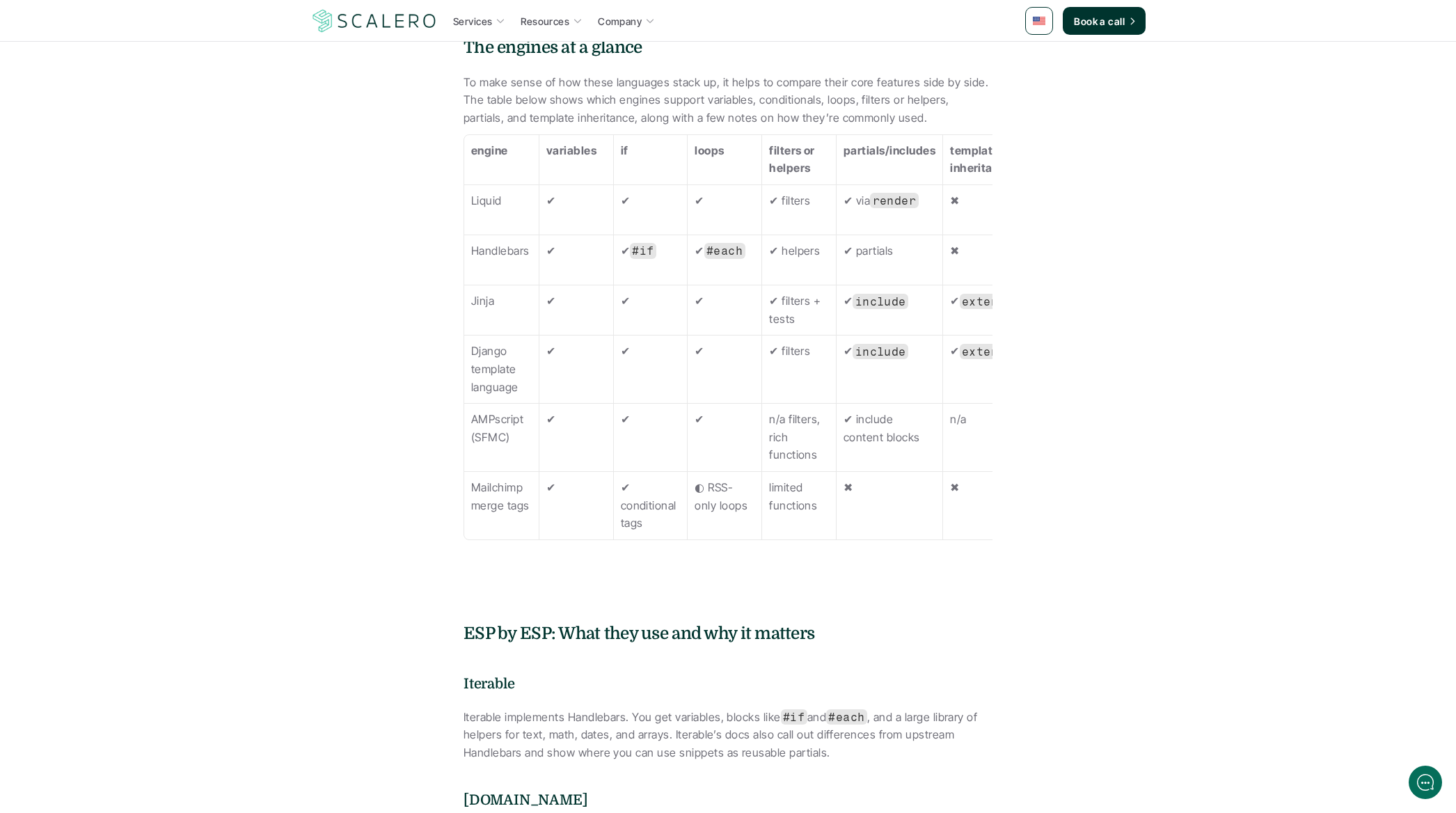
scroll to position [1235, 0]
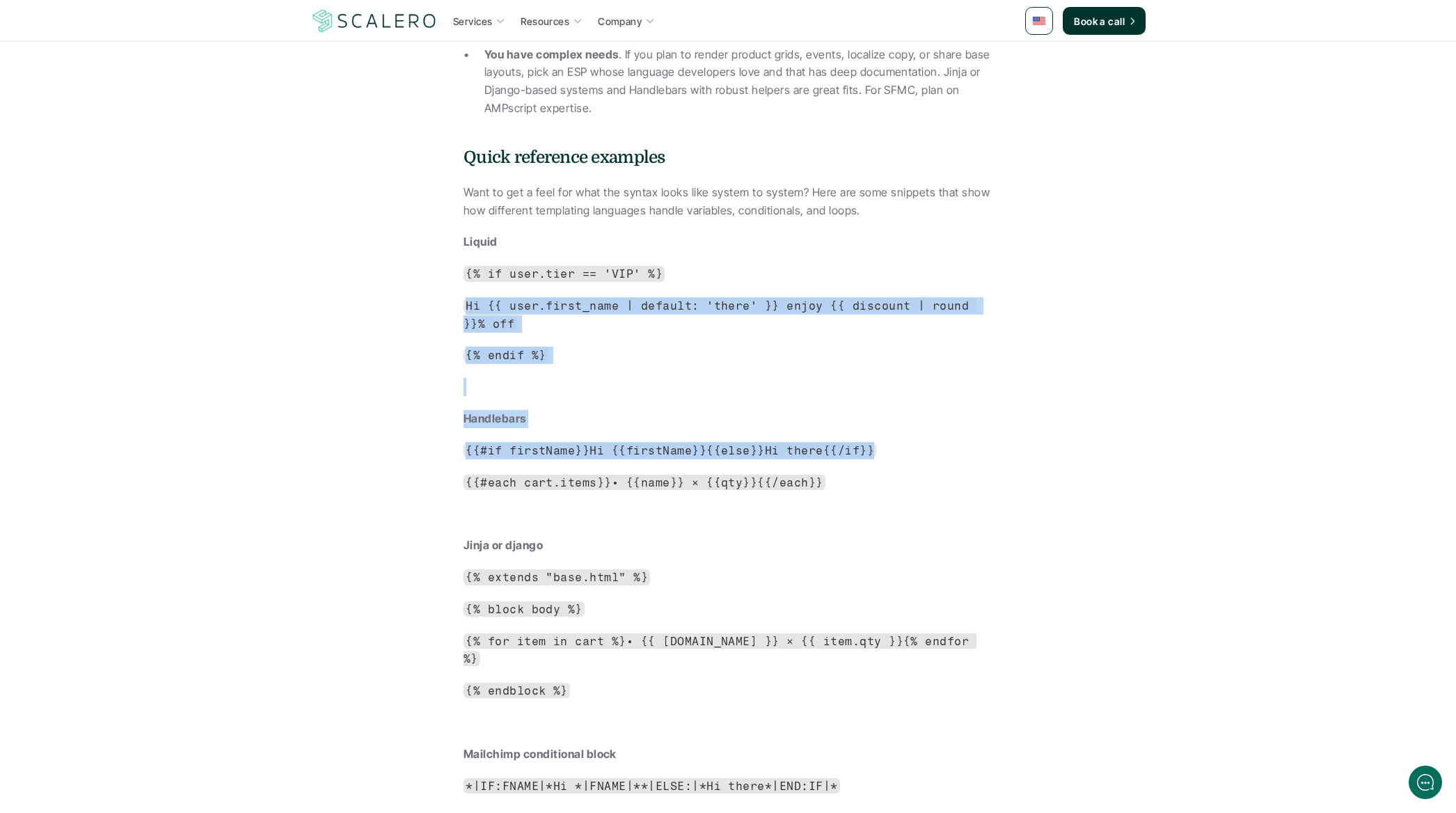
drag, startPoint x: 330, startPoint y: 482, endPoint x: 1076, endPoint y: 677, distance: 771.1
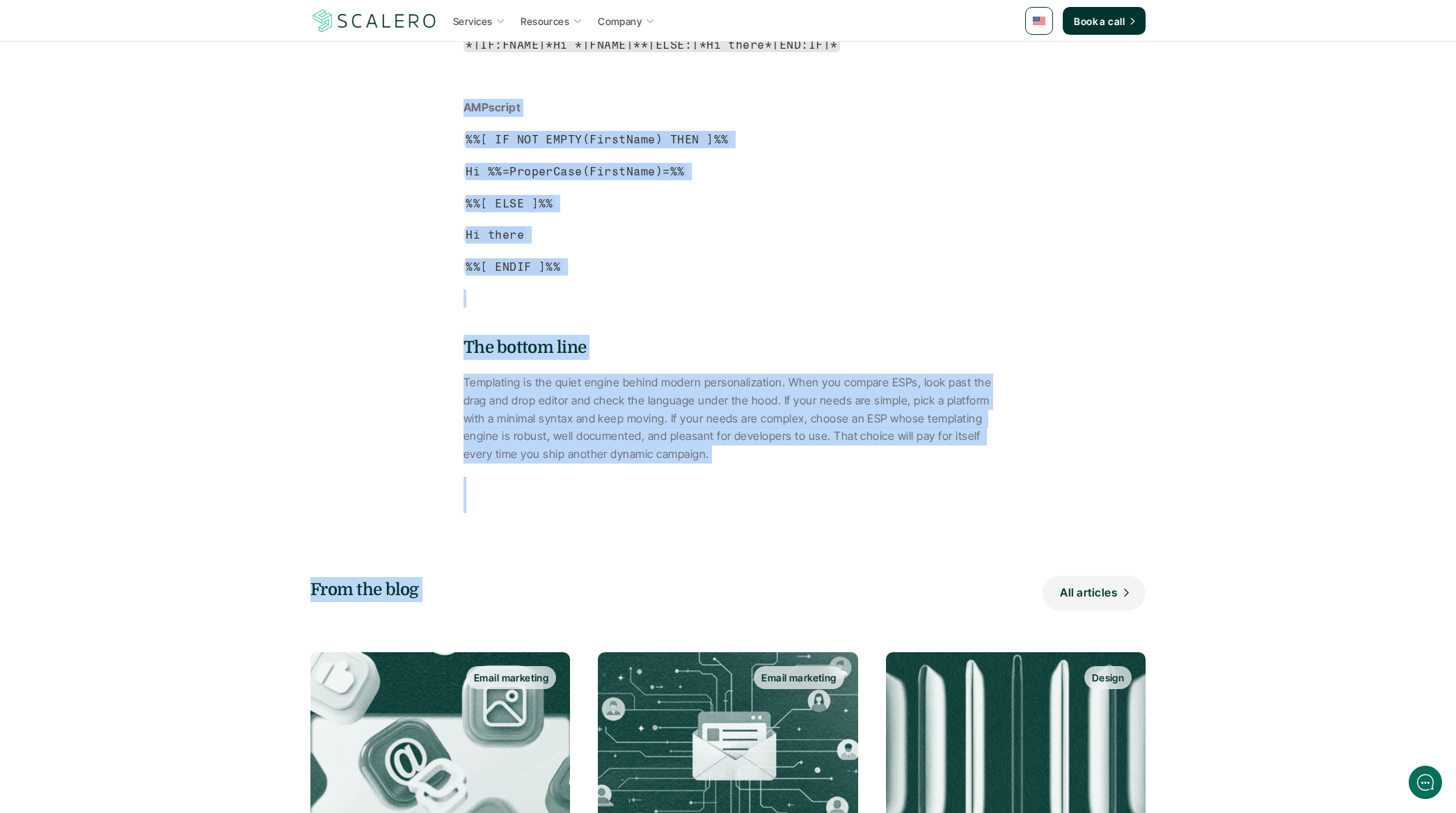
drag, startPoint x: 1089, startPoint y: 697, endPoint x: 295, endPoint y: 224, distance: 924.2
drag, startPoint x: 462, startPoint y: 465, endPoint x: 390, endPoint y: 459, distance: 72.2
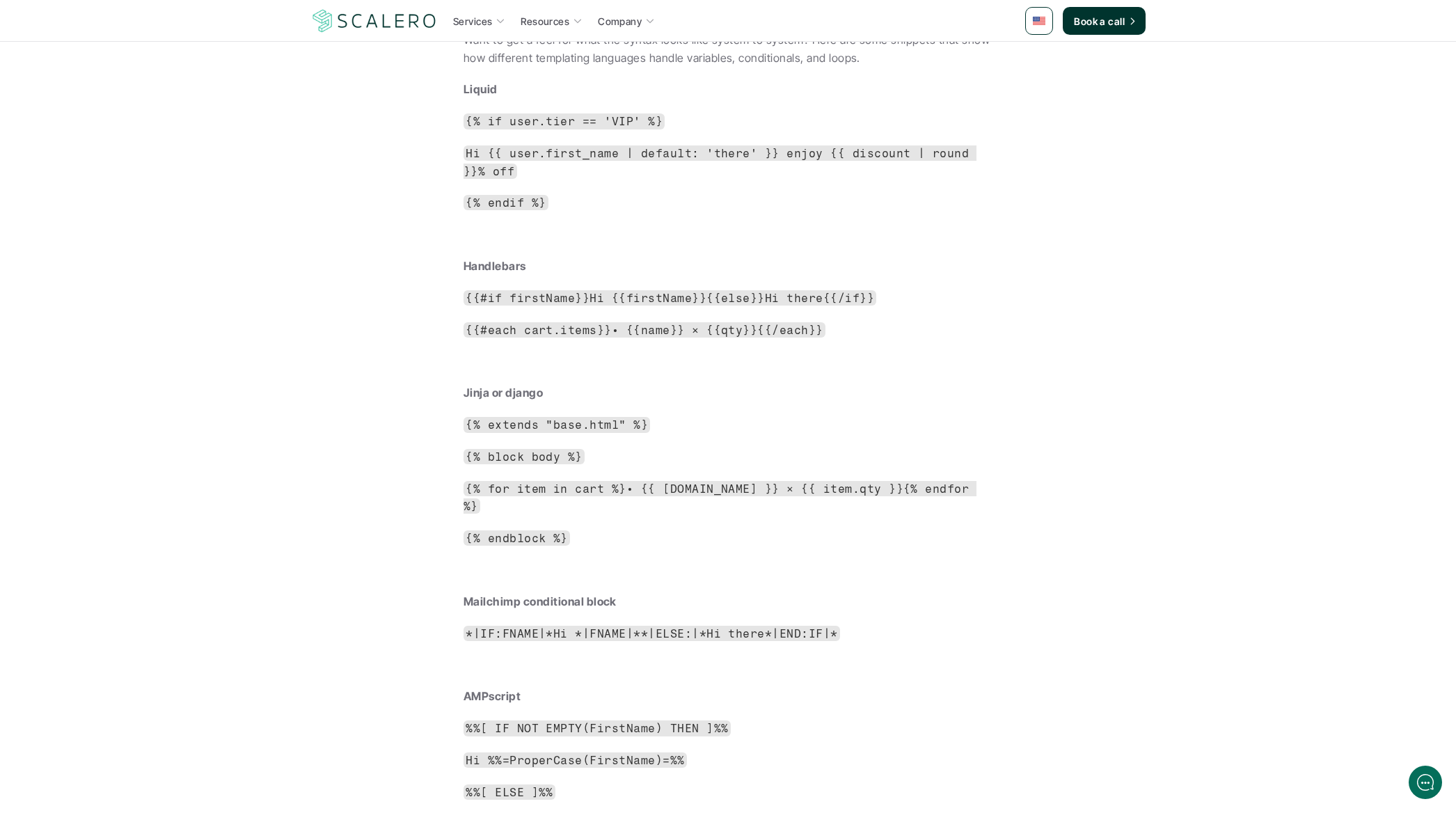
scroll to position [3347, 0]
drag, startPoint x: 351, startPoint y: 389, endPoint x: 759, endPoint y: 514, distance: 426.7
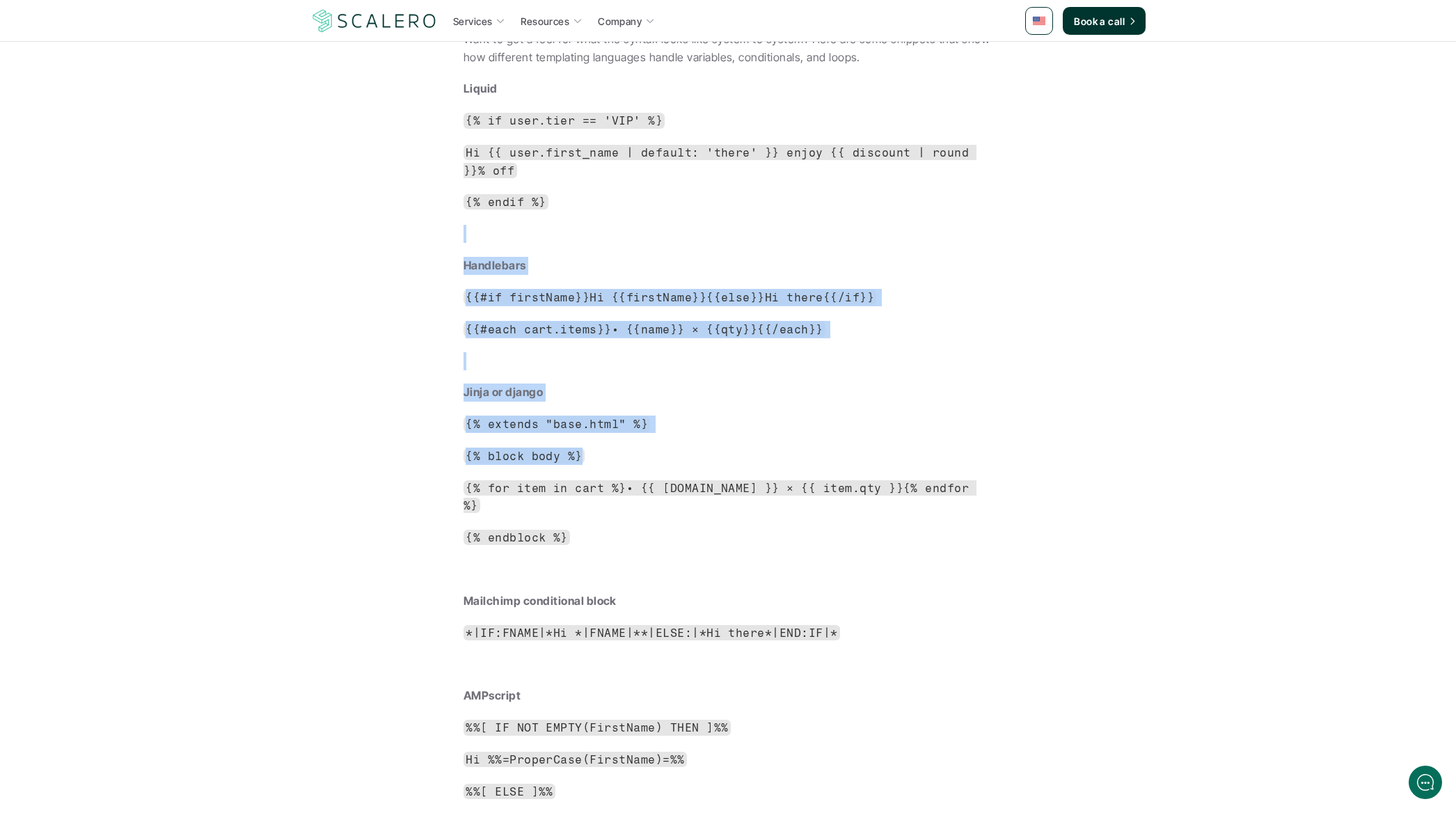
drag, startPoint x: 864, startPoint y: 632, endPoint x: 337, endPoint y: 387, distance: 581.2
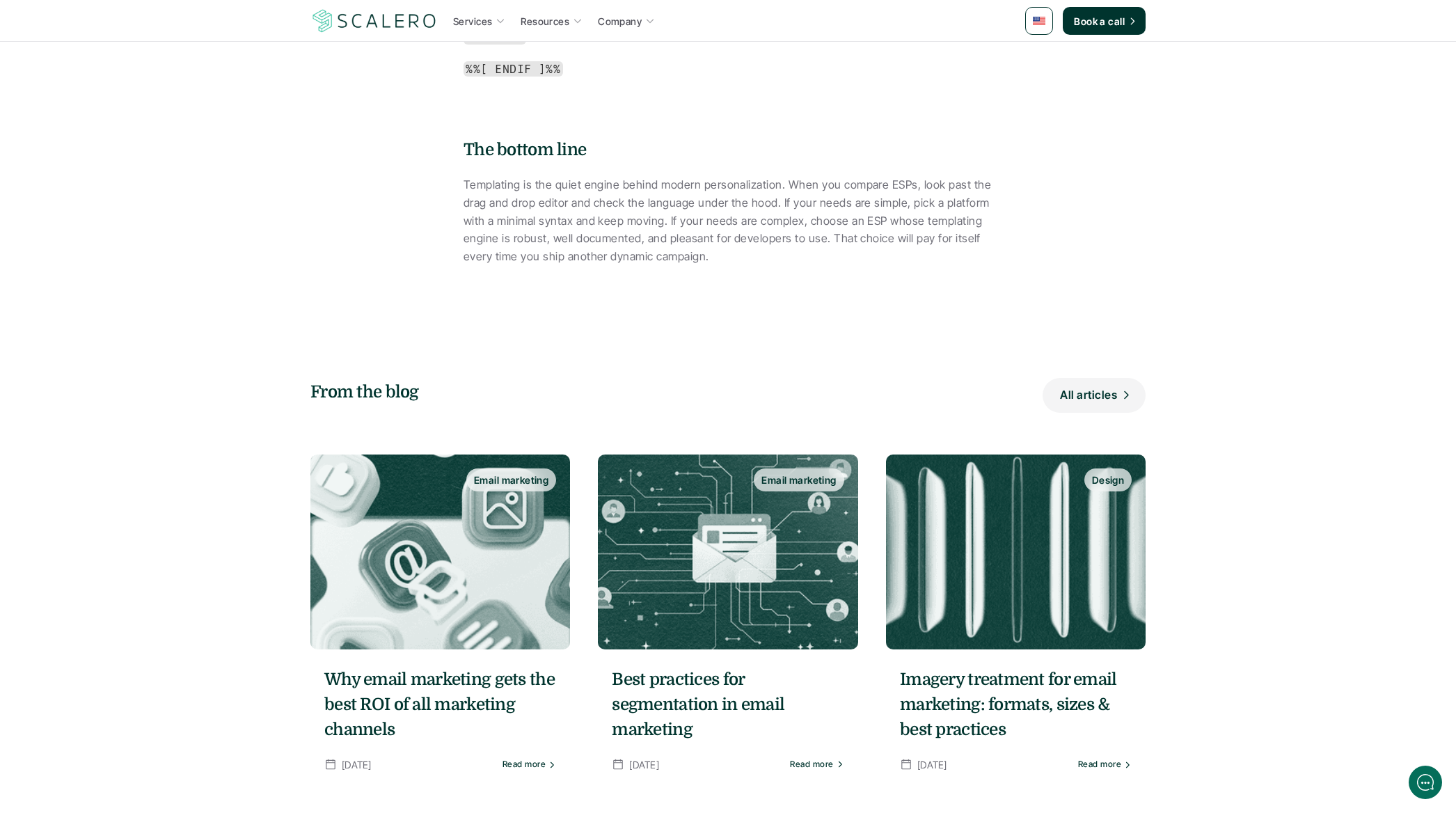
scroll to position [3974, 0]
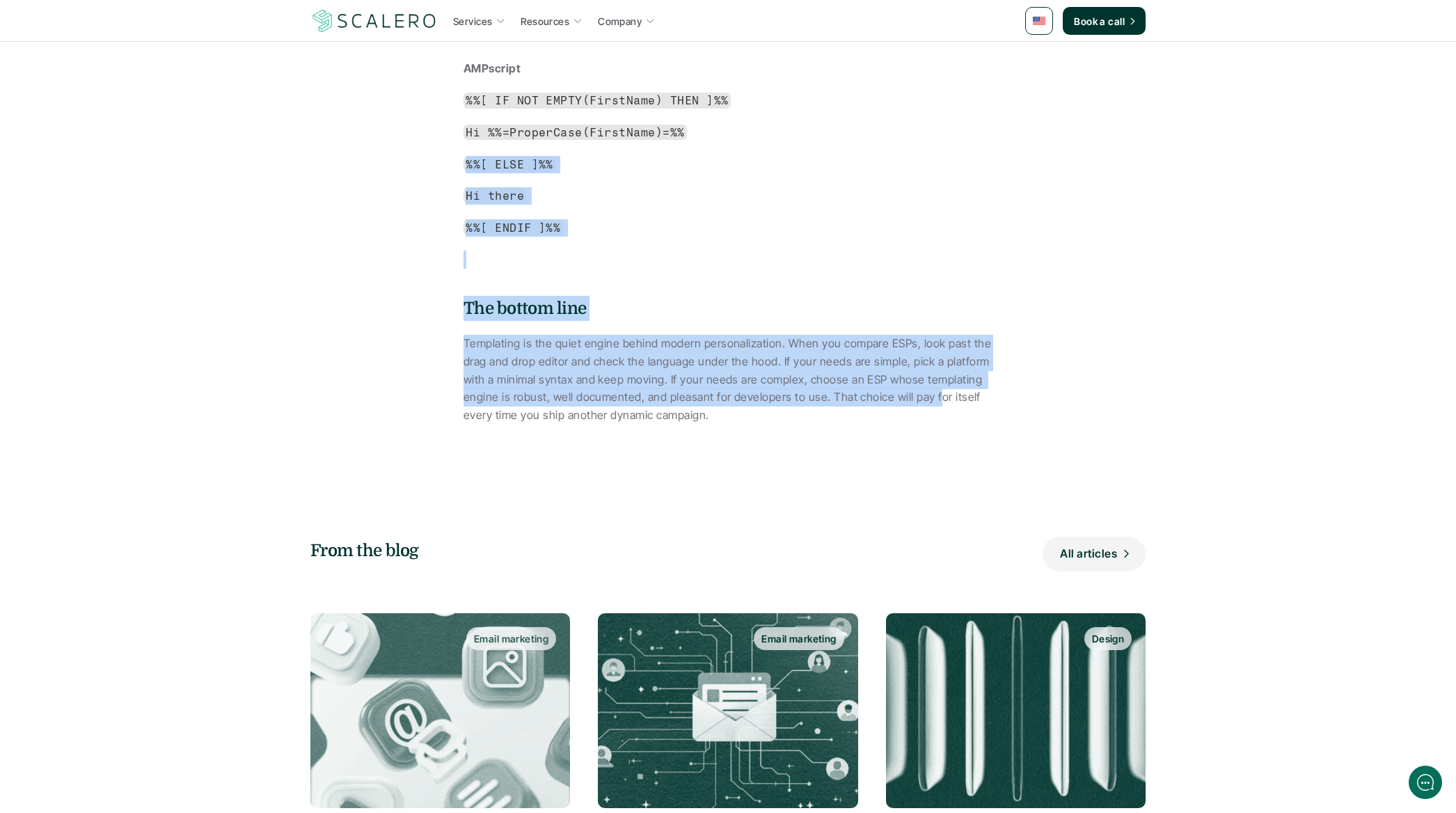
drag, startPoint x: 304, startPoint y: 334, endPoint x: 923, endPoint y: 569, distance: 662.1
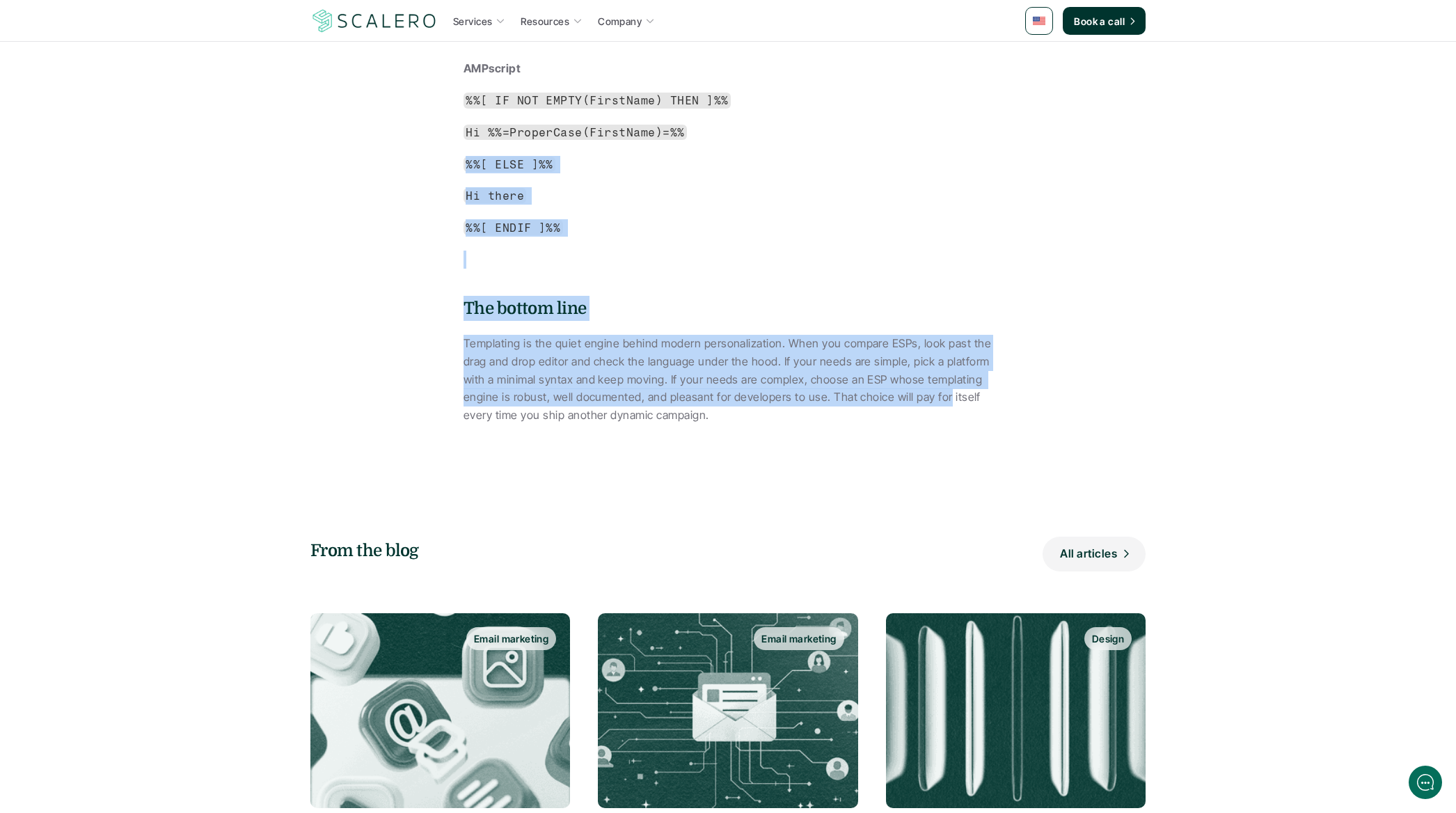
click at [923, 424] on p "Templating is the quiet engine behind modern personalization. When you compare …" at bounding box center [727, 379] width 529 height 89
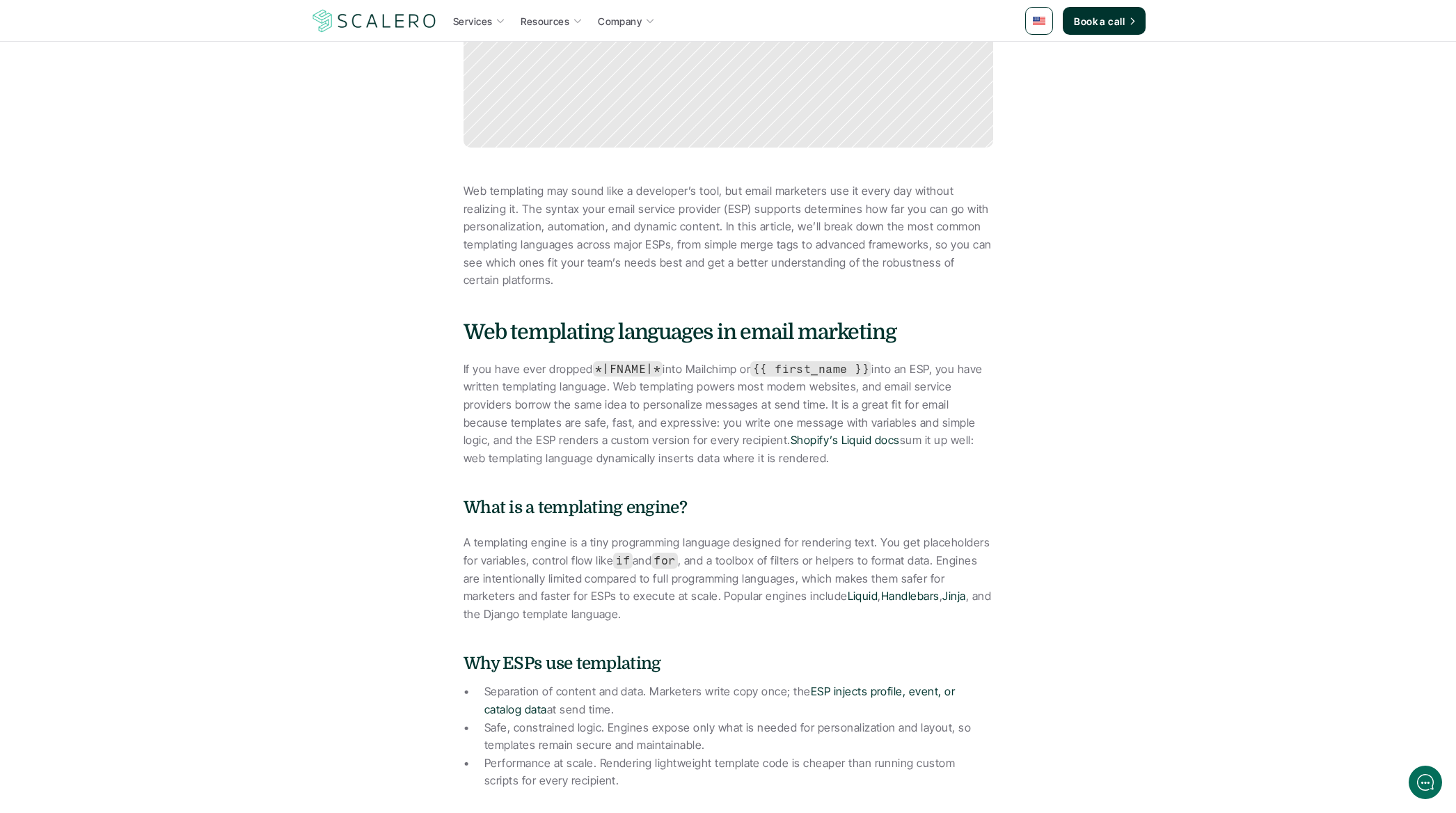
drag, startPoint x: 606, startPoint y: 519, endPoint x: 430, endPoint y: 442, distance: 192.1
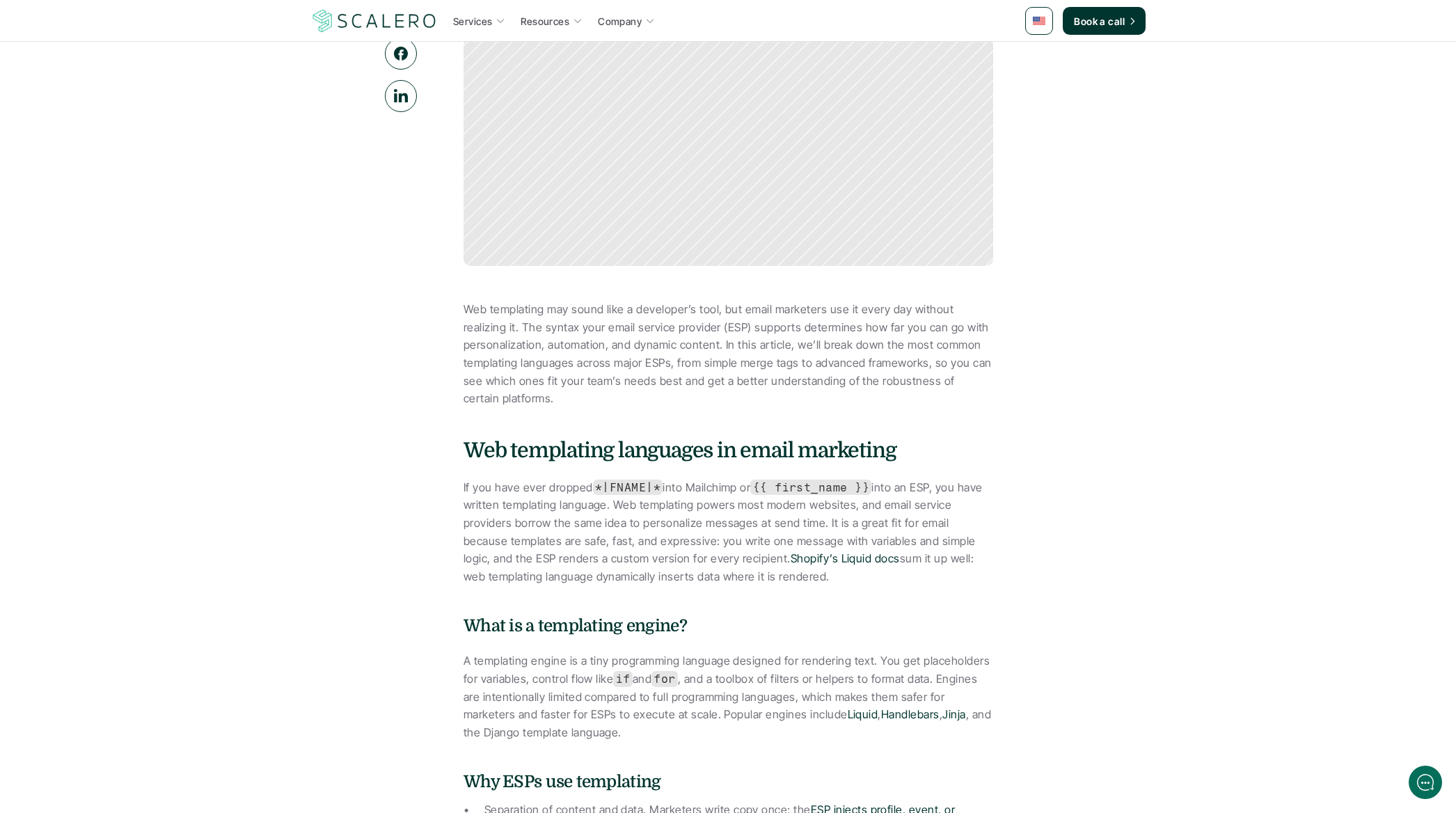
drag, startPoint x: 393, startPoint y: 428, endPoint x: 1133, endPoint y: 620, distance: 764.5
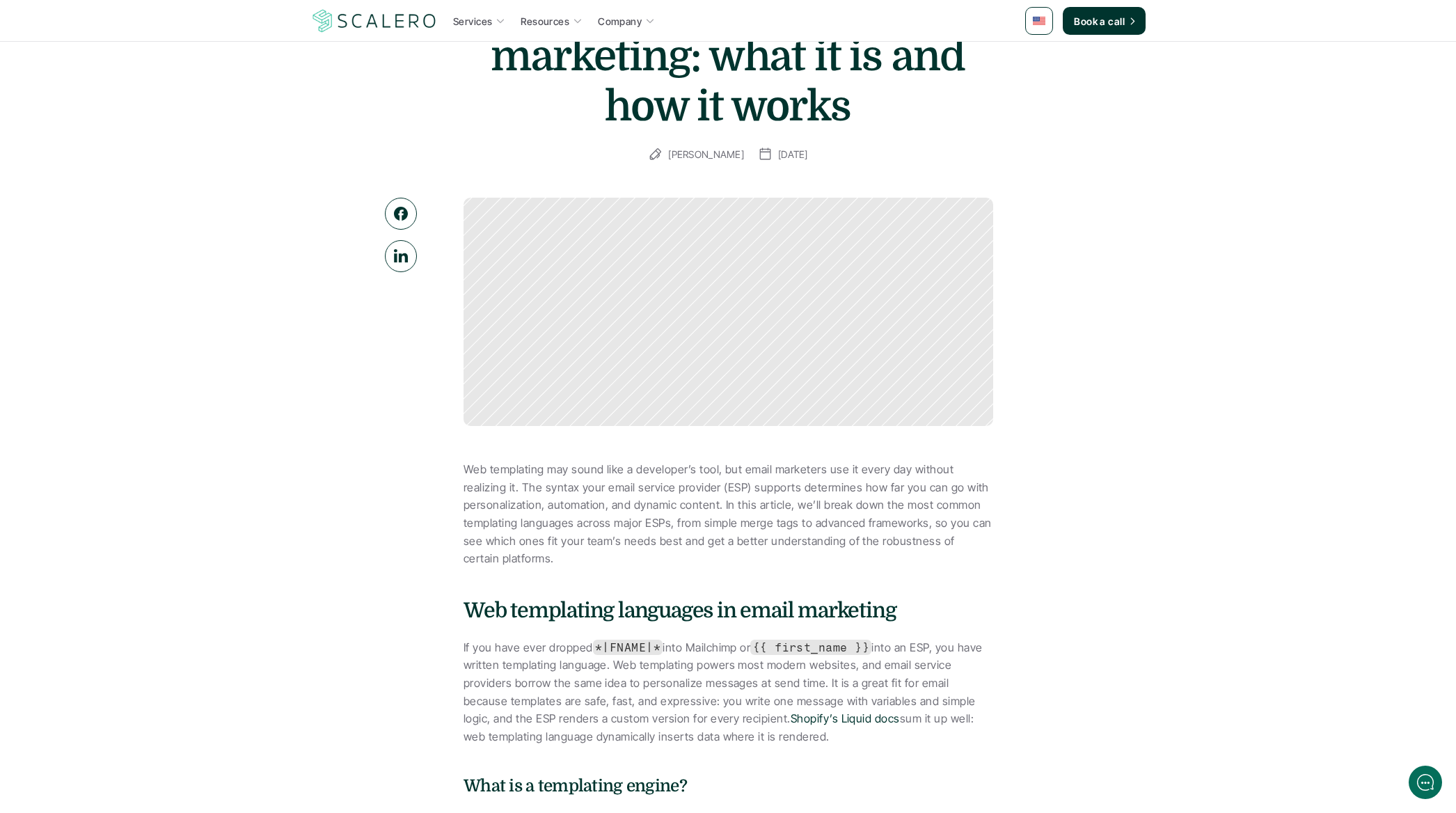
scroll to position [0, 0]
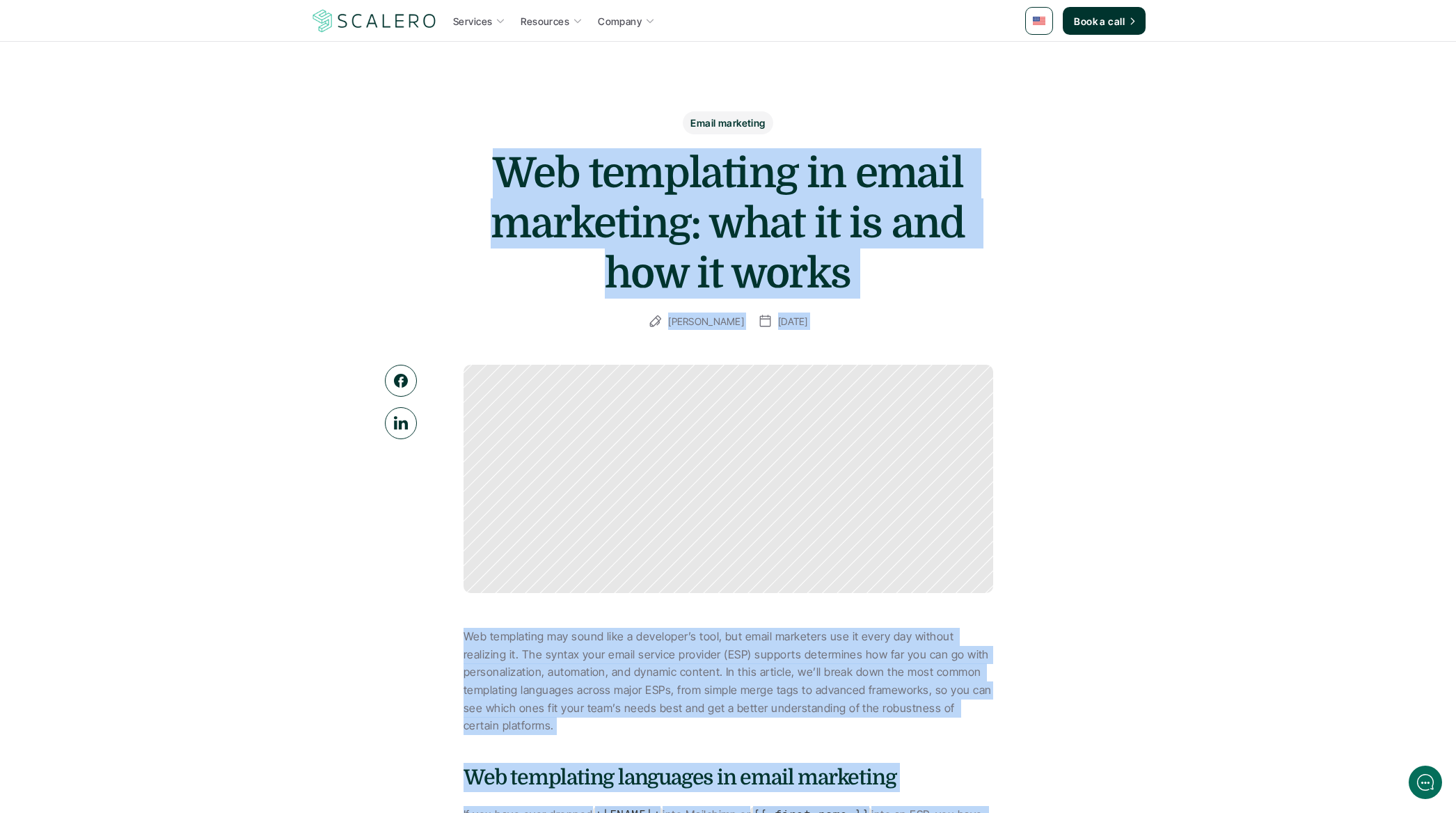
drag, startPoint x: 1304, startPoint y: 636, endPoint x: 266, endPoint y: 150, distance: 1146.1
drag, startPoint x: 277, startPoint y: 182, endPoint x: 1219, endPoint y: 350, distance: 956.9
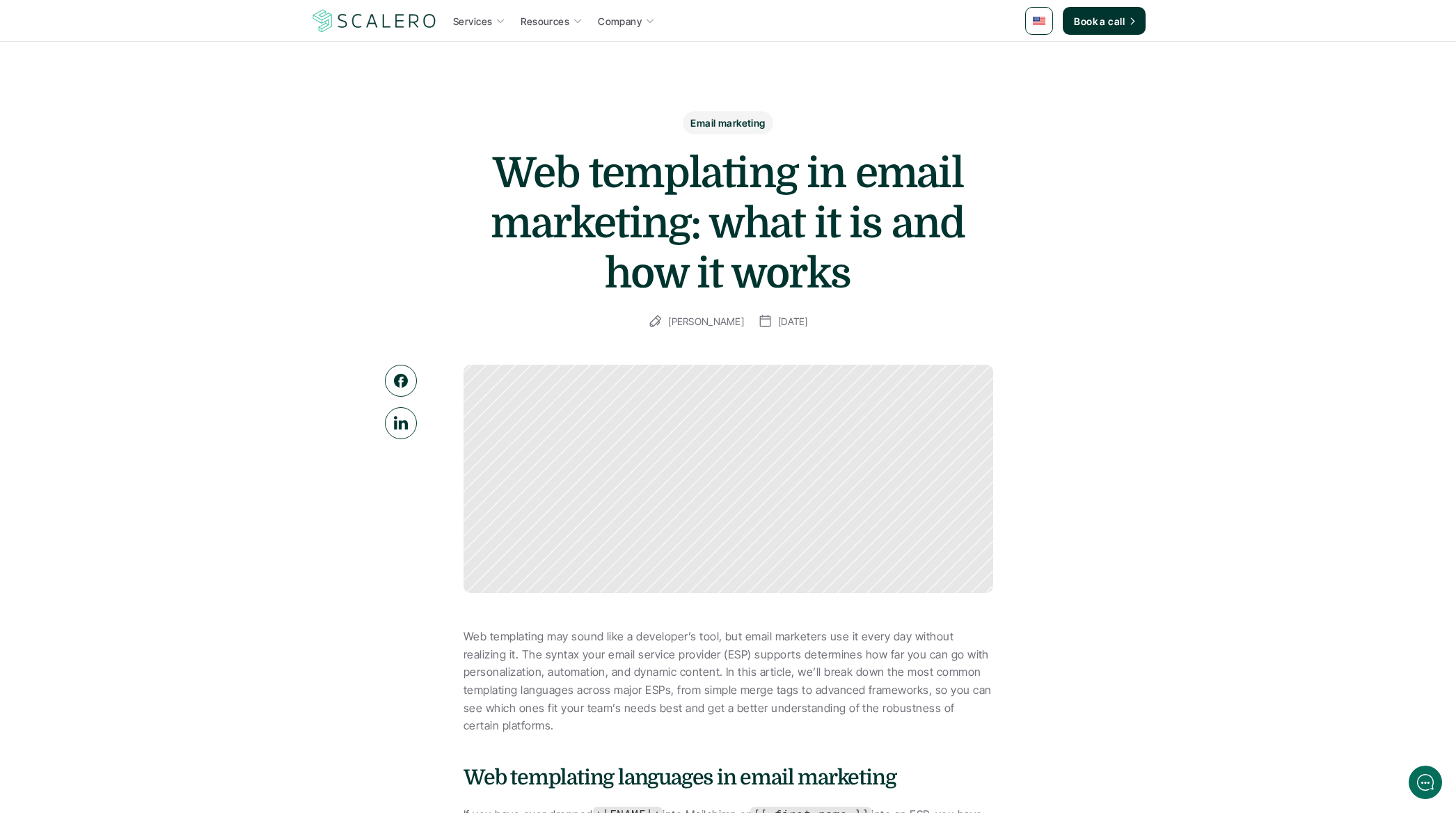
drag, startPoint x: 1195, startPoint y: 345, endPoint x: 477, endPoint y: 256, distance: 723.5
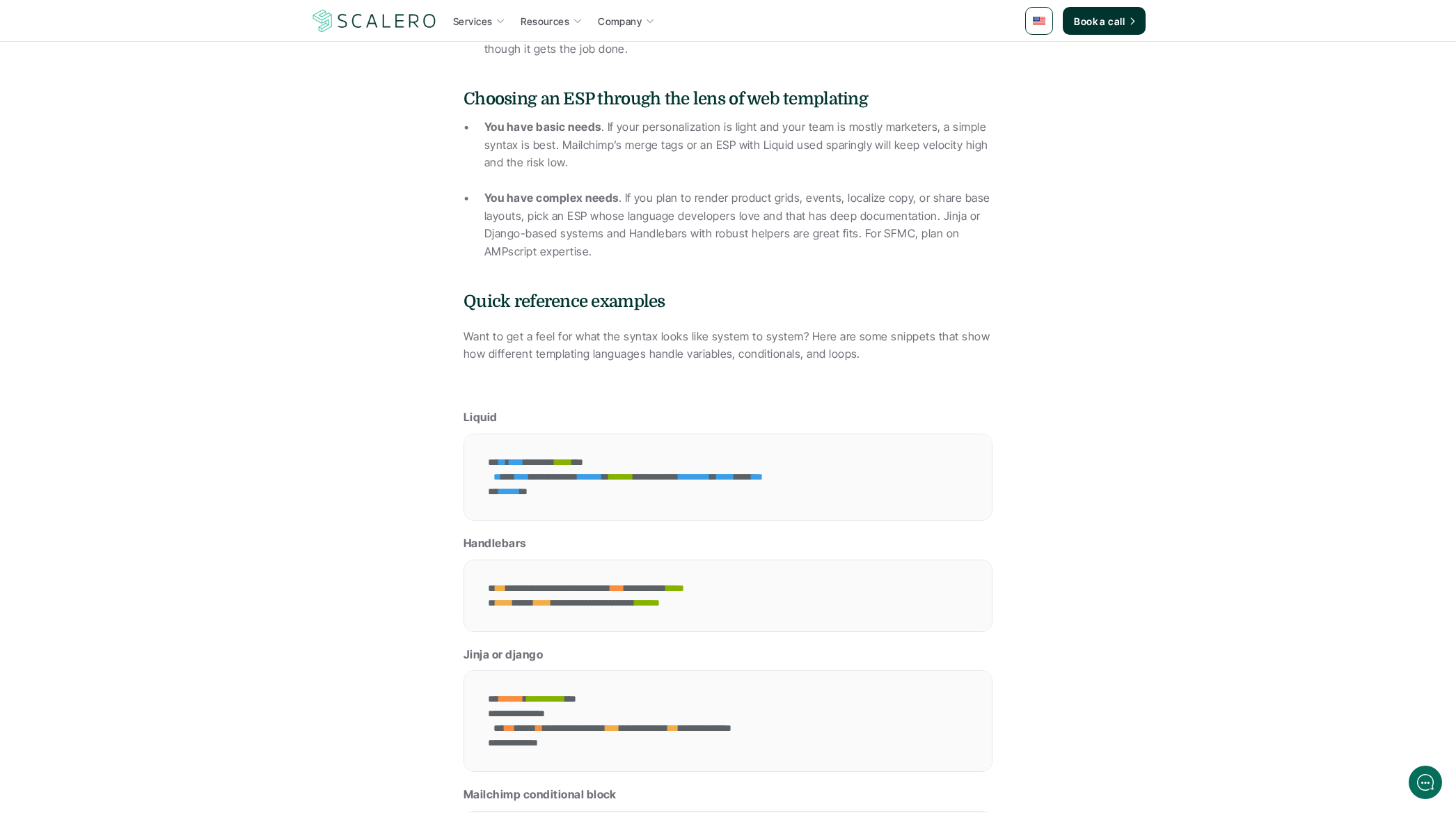
scroll to position [3217, 0]
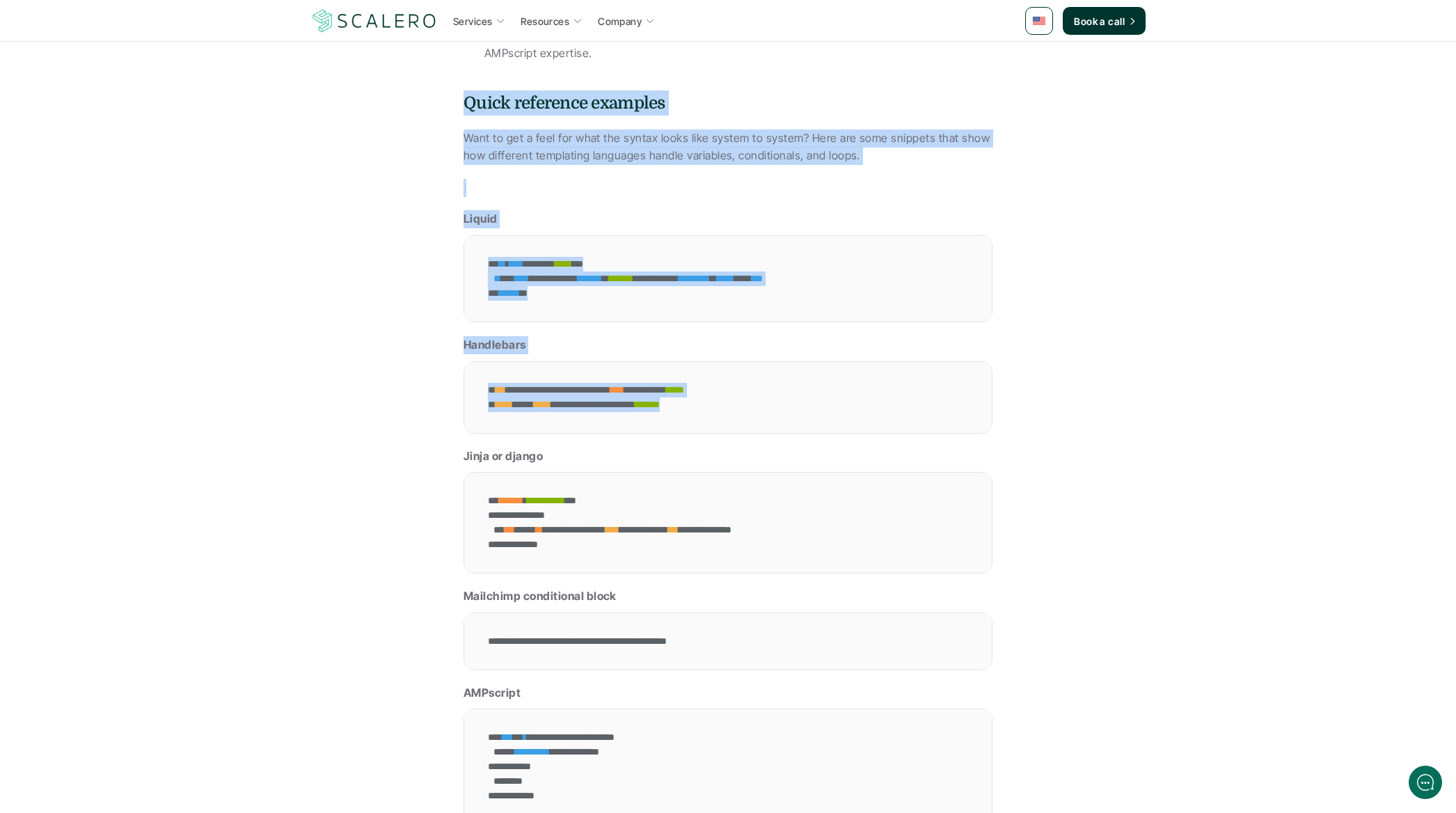
drag, startPoint x: 616, startPoint y: 374, endPoint x: 1264, endPoint y: 604, distance: 687.6
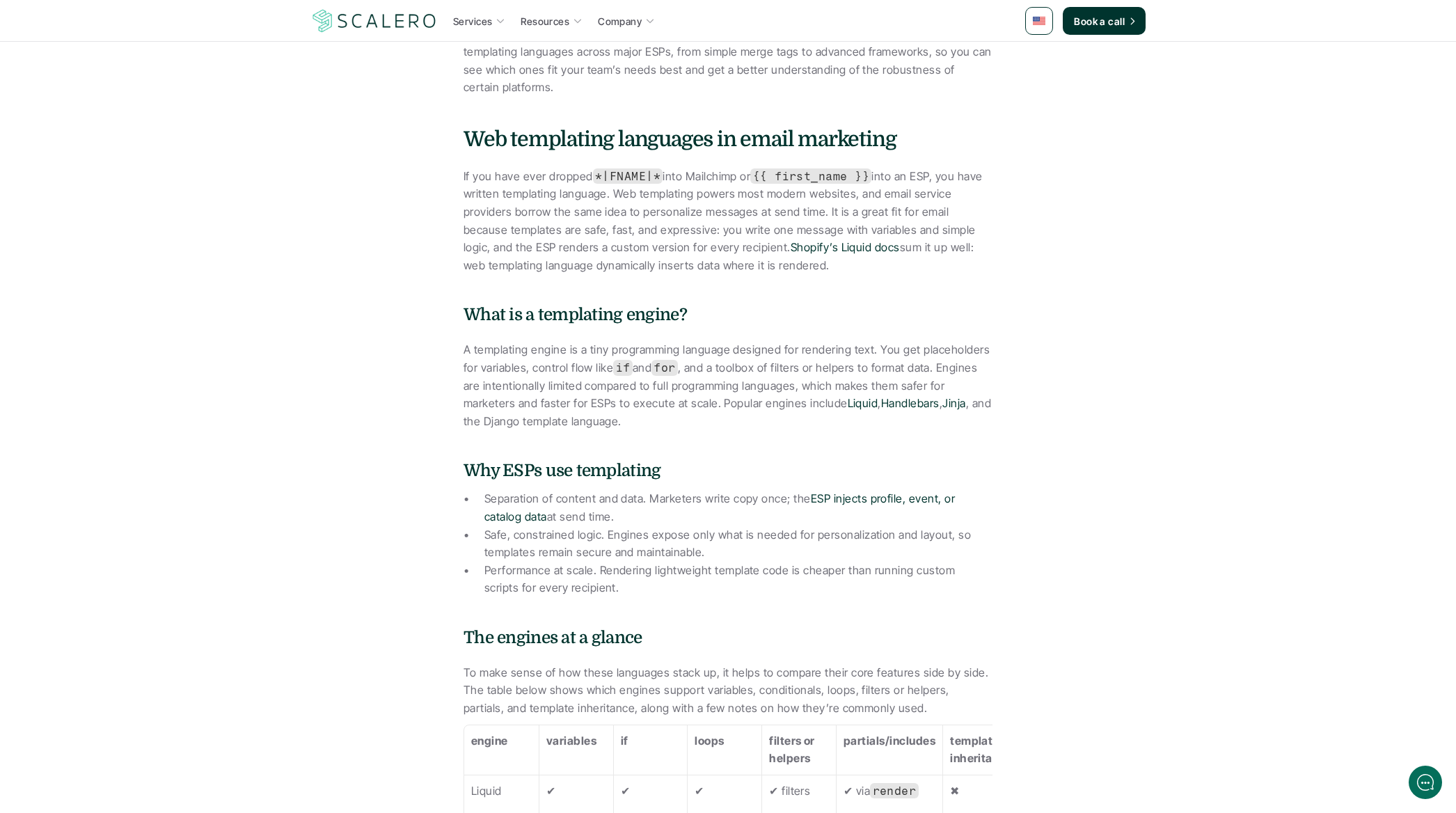
scroll to position [678, 0]
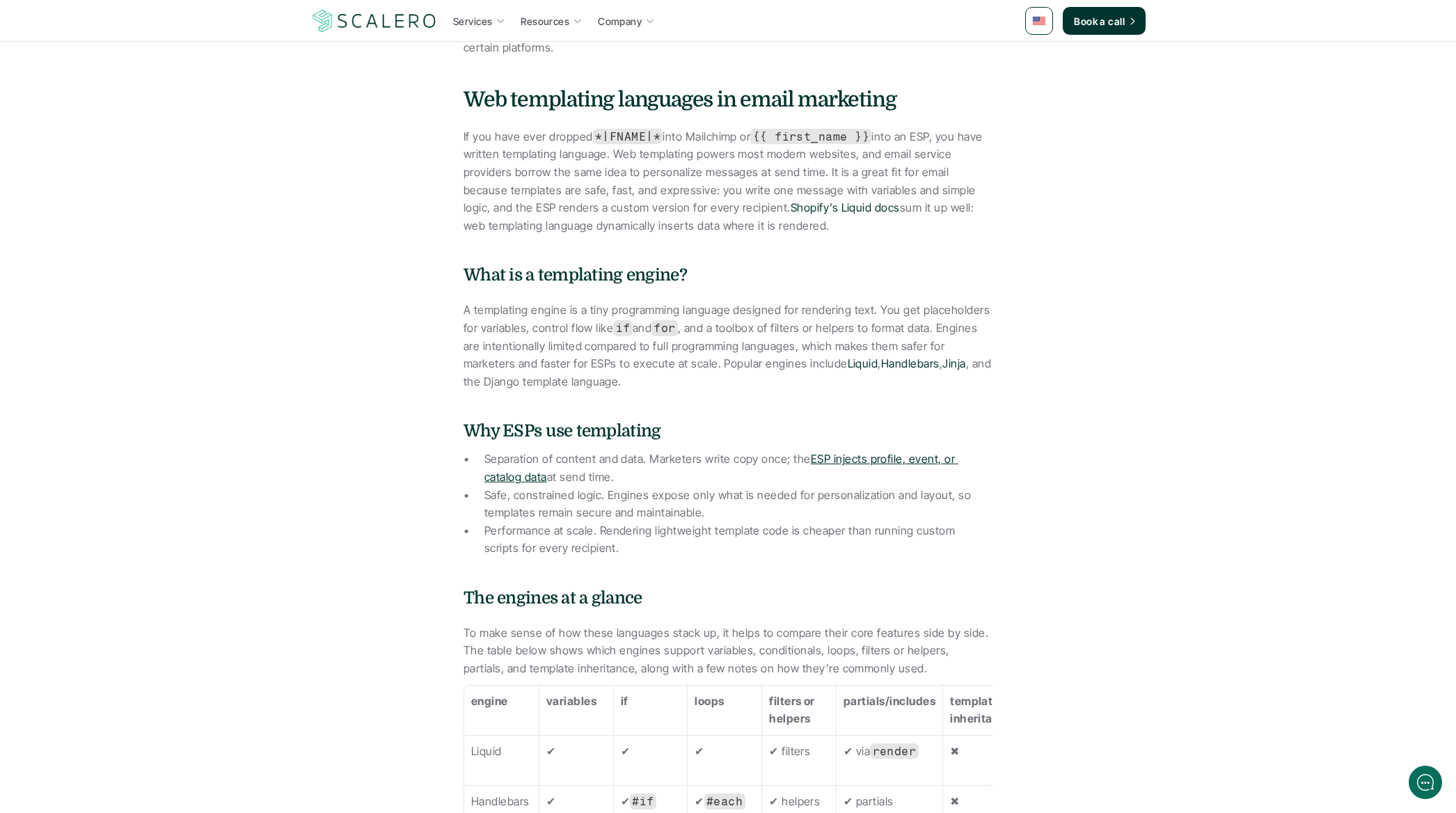
click at [905, 459] on link "ESP injects profile, event, or catalog data" at bounding box center [721, 467] width 474 height 32
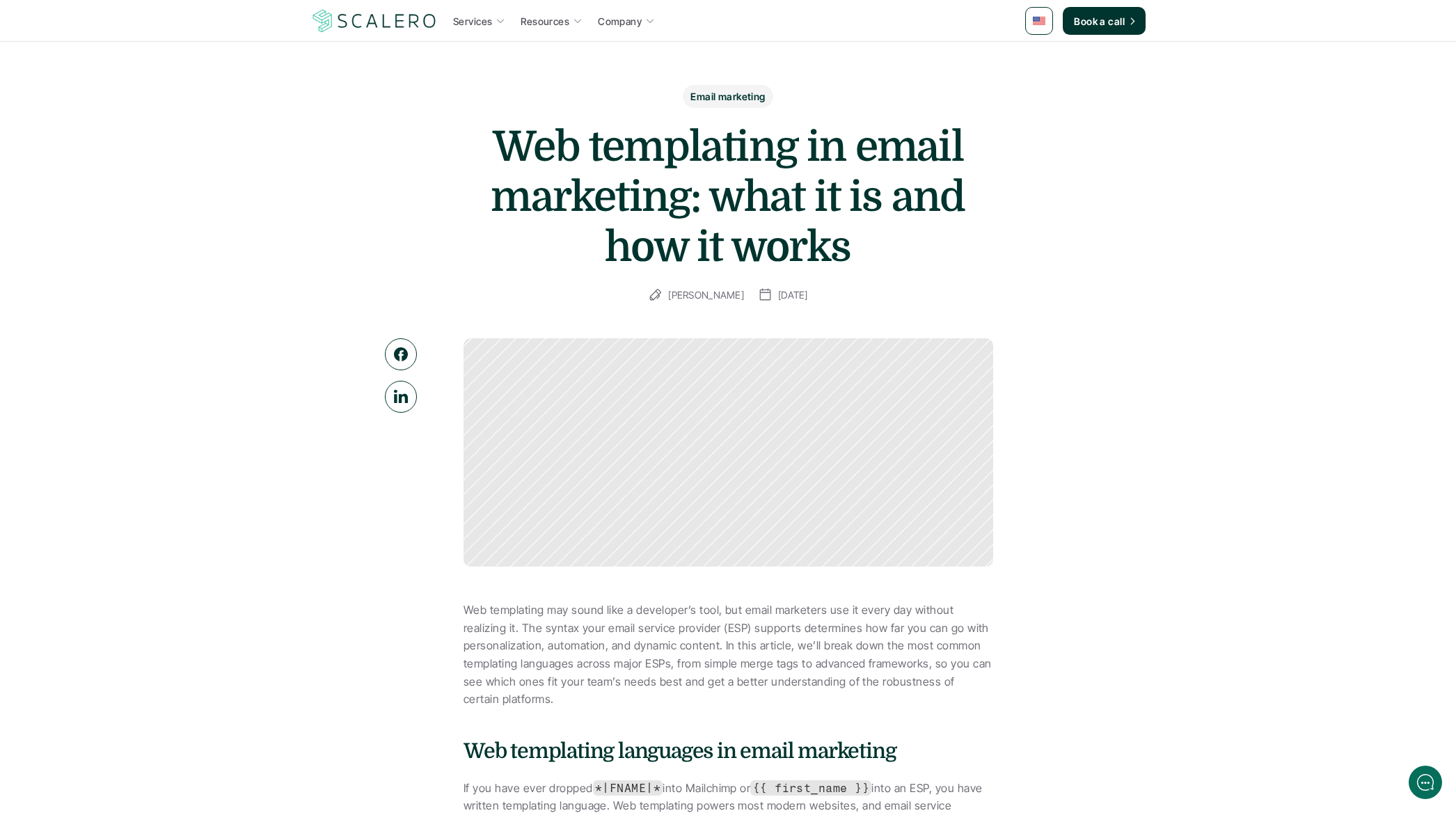
scroll to position [0, 0]
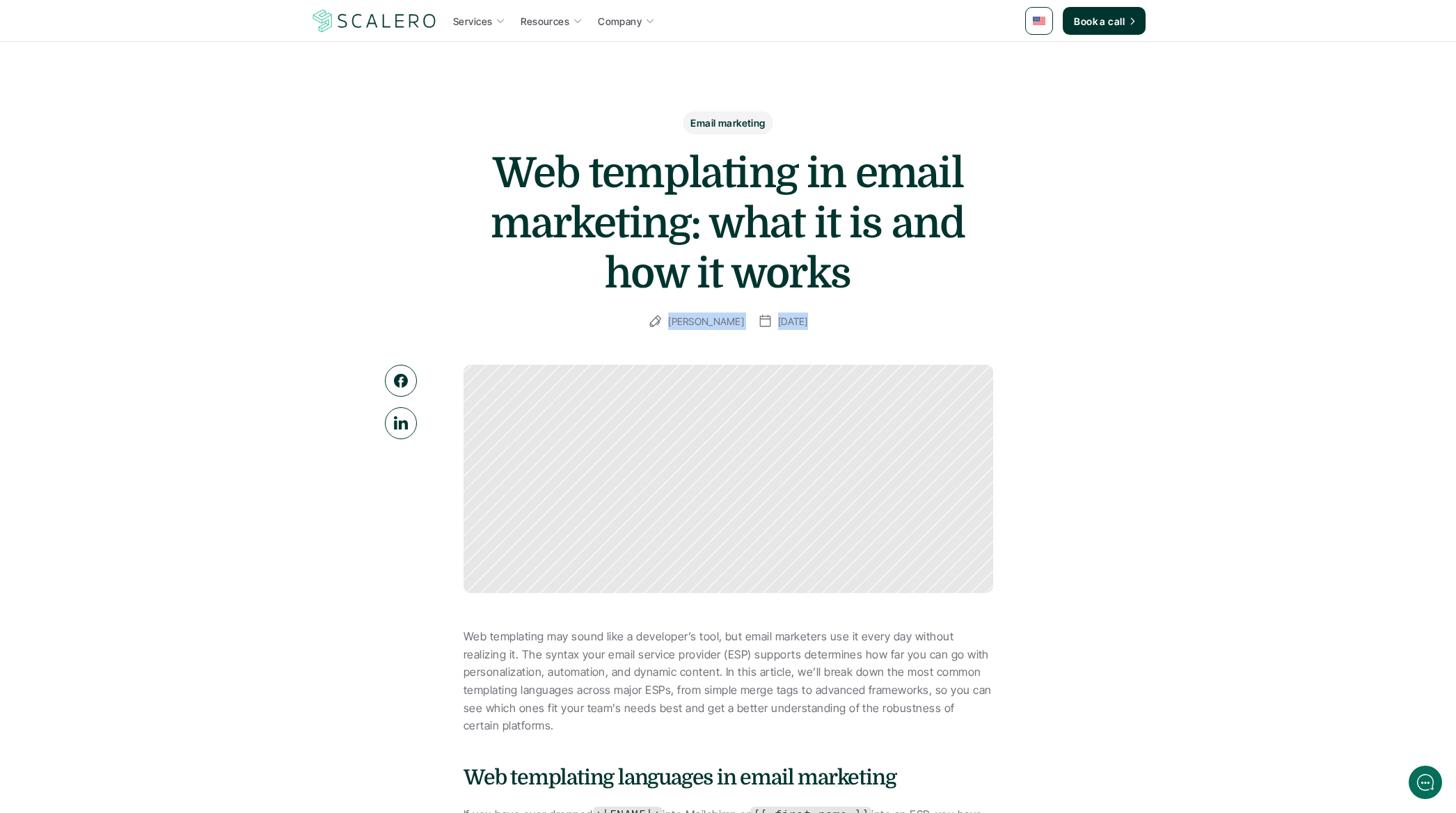
drag, startPoint x: 343, startPoint y: 245, endPoint x: 1069, endPoint y: 378, distance: 738.1
drag, startPoint x: 1086, startPoint y: 391, endPoint x: 907, endPoint y: 360, distance: 181.7
click at [1062, 388] on div at bounding box center [1055, 421] width 70 height 113
